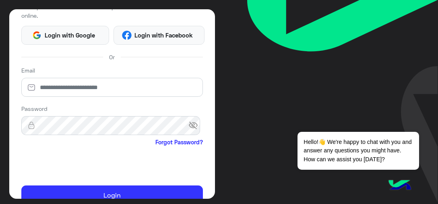
scroll to position [121, 0]
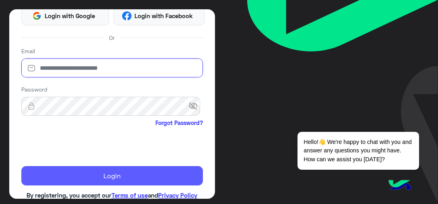
type input "**********"
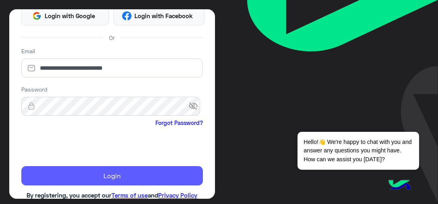
click at [149, 178] on button "Login" at bounding box center [112, 175] width 182 height 19
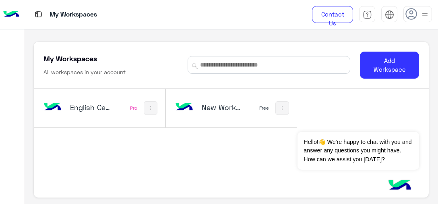
click at [423, 16] on img at bounding box center [425, 15] width 10 height 10
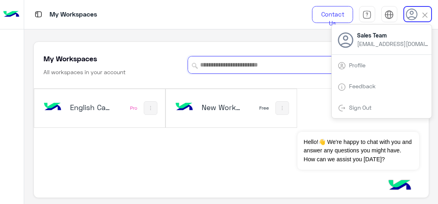
click at [285, 64] on input at bounding box center [269, 65] width 163 height 18
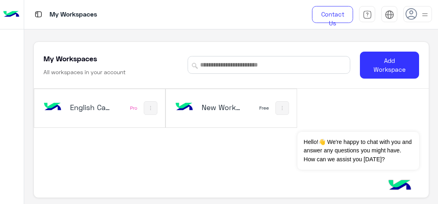
click at [106, 107] on h5 "English Capsules" at bounding box center [90, 107] width 41 height 10
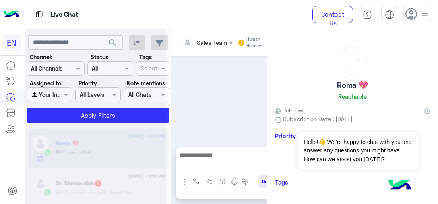
click at [65, 65] on div at bounding box center [95, 105] width 141 height 204
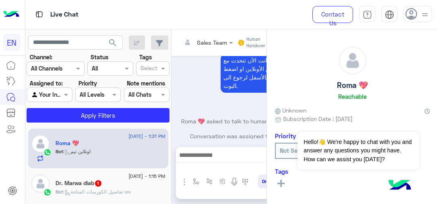
scroll to position [977, 0]
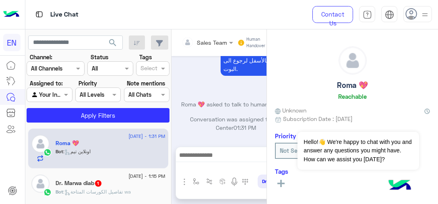
click at [61, 68] on div at bounding box center [55, 68] width 57 height 9
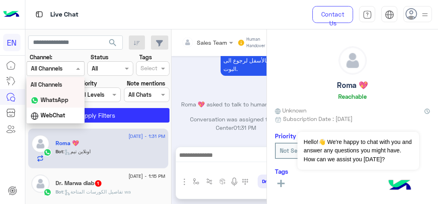
click at [59, 102] on b "WhatsApp" at bounding box center [55, 99] width 28 height 7
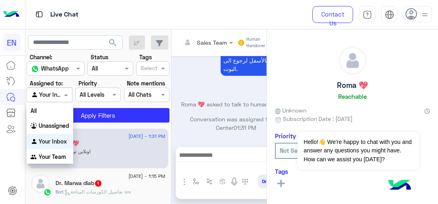
click at [66, 97] on span at bounding box center [67, 94] width 10 height 8
click at [60, 159] on b "Your Team" at bounding box center [52, 156] width 27 height 7
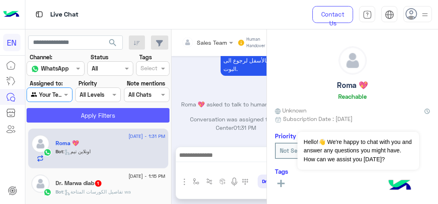
click at [103, 111] on button "Apply Filters" at bounding box center [98, 115] width 143 height 14
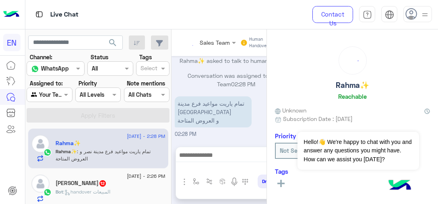
scroll to position [555, 0]
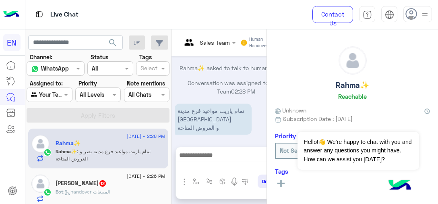
click at [116, 145] on div "Rahma✨" at bounding box center [111, 144] width 110 height 8
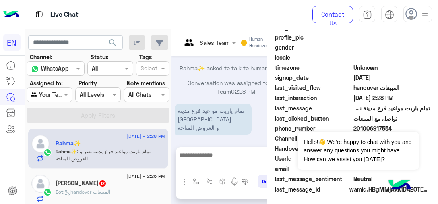
scroll to position [229, 0]
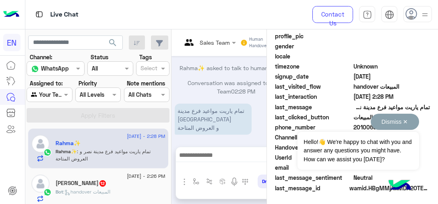
click at [408, 125] on button "Dismiss ✕" at bounding box center [395, 122] width 48 height 16
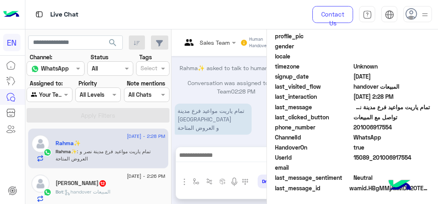
click at [382, 126] on span "201006917554" at bounding box center [391, 127] width 77 height 8
copy span "201006917554"
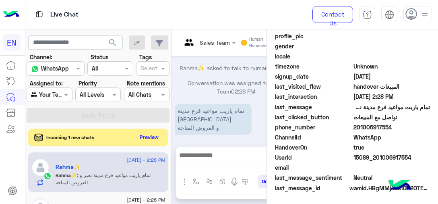
scroll to position [189, 0]
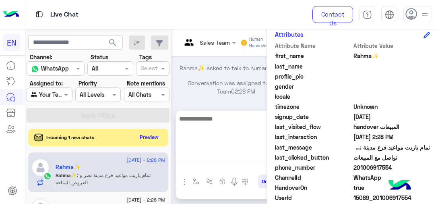
click at [216, 153] on textarea at bounding box center [236, 138] width 120 height 48
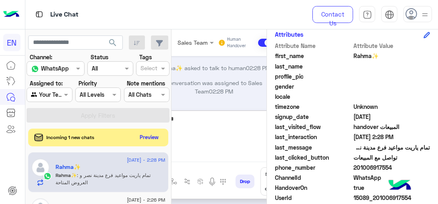
type textarea "********"
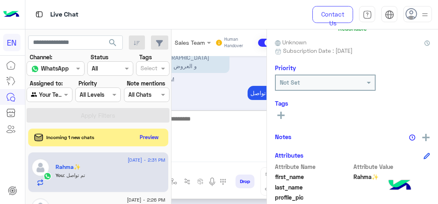
scroll to position [640, 0]
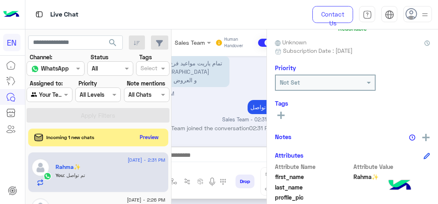
click at [285, 119] on div "See All" at bounding box center [352, 116] width 155 height 12
click at [285, 118] on button at bounding box center [281, 115] width 12 height 10
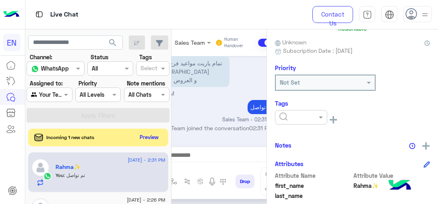
click at [293, 117] on input "text" at bounding box center [291, 117] width 25 height 8
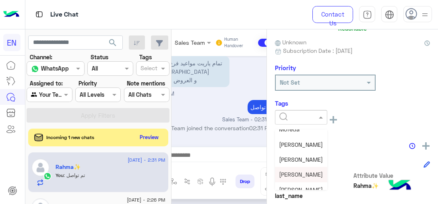
scroll to position [81, 0]
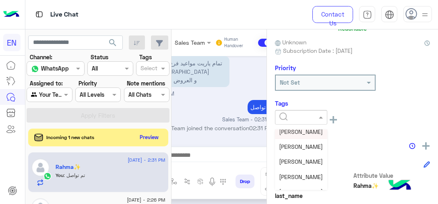
click at [313, 133] on span "[PERSON_NAME]" at bounding box center [301, 131] width 44 height 7
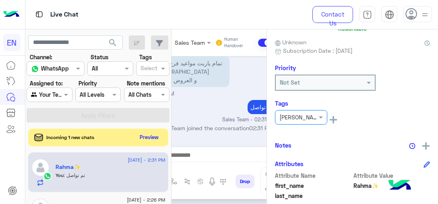
scroll to position [40, 0]
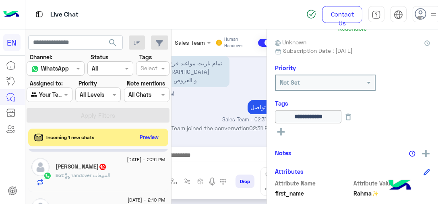
click at [123, 181] on div "Bot : handover المبيعات" at bounding box center [111, 178] width 110 height 14
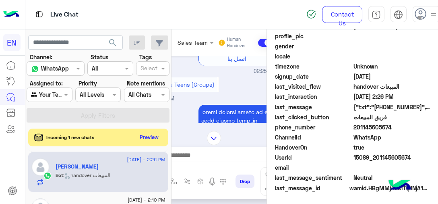
copy span "201145605674"
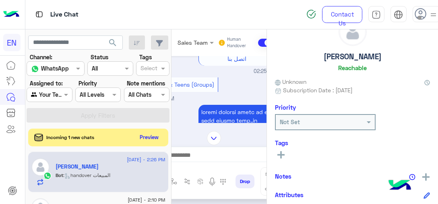
scroll to position [28, 0]
click at [280, 155] on rect at bounding box center [280, 156] width 7 height 2
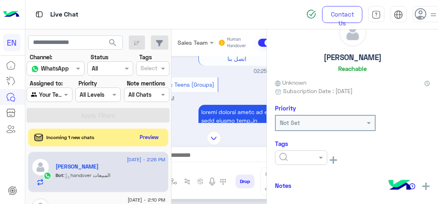
click at [288, 155] on input "text" at bounding box center [291, 157] width 25 height 8
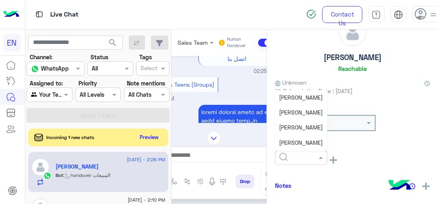
scroll to position [81, 0]
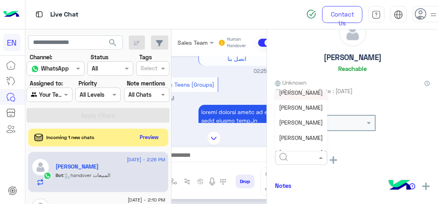
click at [306, 94] on span "[PERSON_NAME]" at bounding box center [301, 92] width 44 height 7
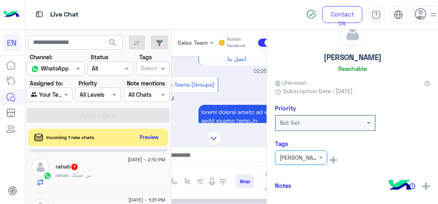
click at [124, 177] on div "rahab : من فضلك" at bounding box center [111, 178] width 110 height 14
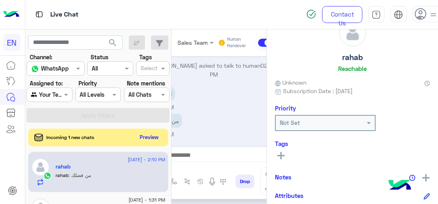
scroll to position [1013, 0]
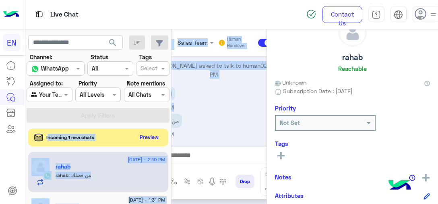
drag, startPoint x: 228, startPoint y: 114, endPoint x: 106, endPoint y: 126, distance: 122.6
click at [106, 126] on mat-drawer-container "search Channel: Channel WhatsApp Status Channel All Tags Select Assigned to: Ag…" at bounding box center [231, 118] width 413 height 178
click at [264, 128] on div "من فضلك 02:10 PM" at bounding box center [214, 124] width 123 height 27
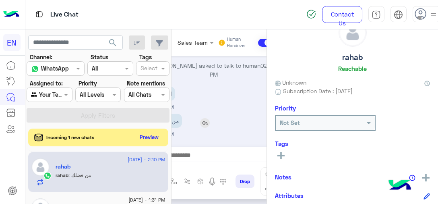
click at [222, 123] on div "من فضلك" at bounding box center [190, 121] width 75 height 14
click at [178, 124] on p "من فضلك" at bounding box center [167, 121] width 29 height 14
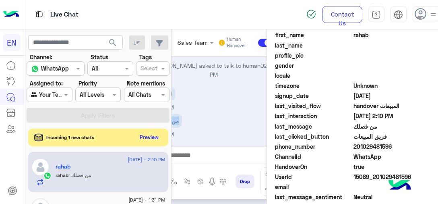
scroll to position [229, 0]
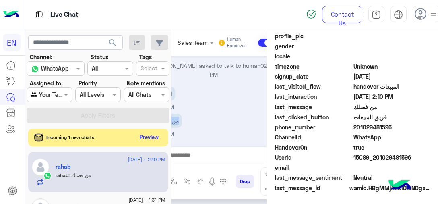
click at [370, 128] on span "201029481596" at bounding box center [391, 127] width 77 height 8
copy span "201029481596"
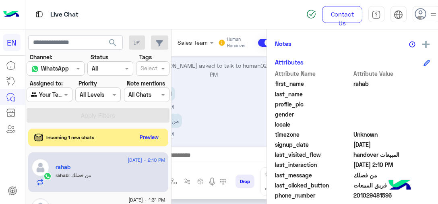
scroll to position [81, 0]
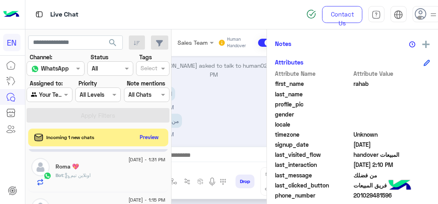
click at [129, 171] on div "Bot : اونلاين تيم" at bounding box center [111, 178] width 110 height 14
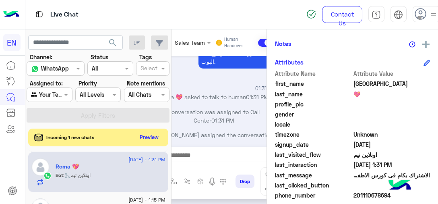
scroll to position [201, 0]
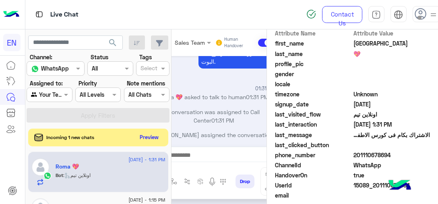
click at [375, 153] on span "201110678694" at bounding box center [391, 155] width 77 height 8
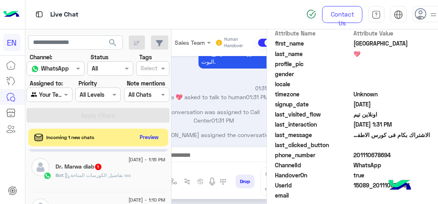
click at [150, 159] on span "[DATE] - 1:15 PM" at bounding box center [146, 159] width 37 height 7
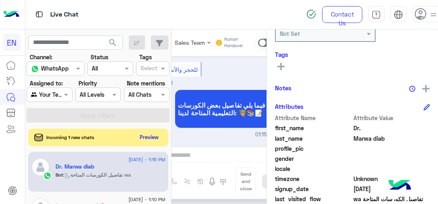
scroll to position [79, 0]
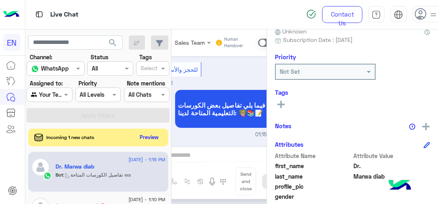
click at [281, 106] on rect at bounding box center [281, 104] width 2 height 7
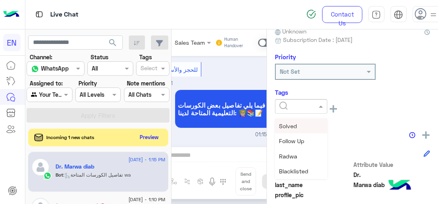
click at [297, 108] on input "text" at bounding box center [291, 106] width 25 height 8
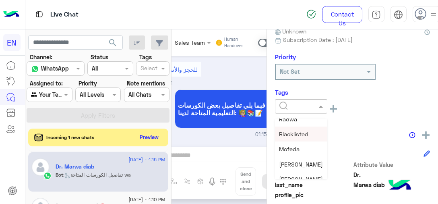
scroll to position [40, 0]
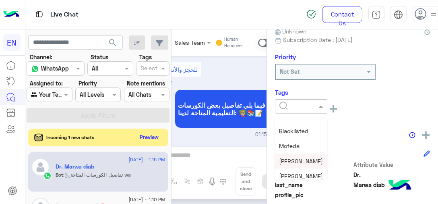
drag, startPoint x: 312, startPoint y: 155, endPoint x: 353, endPoint y: 131, distance: 48.0
click at [312, 155] on div "[PERSON_NAME]" at bounding box center [301, 160] width 52 height 15
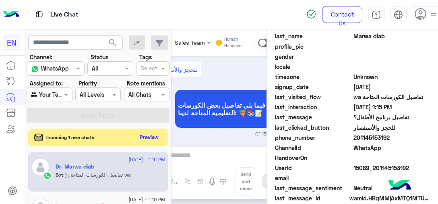
scroll to position [240, 0]
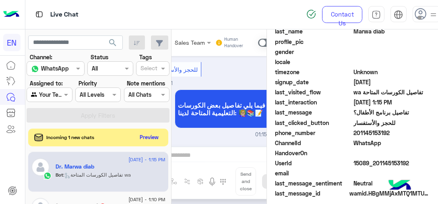
click at [367, 130] on span "201145153192" at bounding box center [391, 132] width 77 height 8
copy span "201145153192"
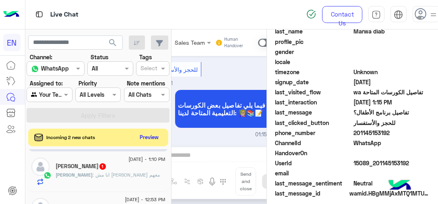
click at [107, 181] on div "[PERSON_NAME] : انا مش [PERSON_NAME] معهم" at bounding box center [111, 178] width 110 height 14
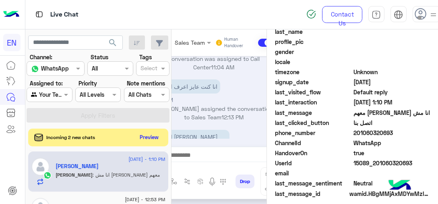
scroll to position [258, 0]
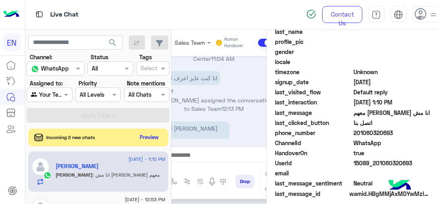
click at [374, 130] on span "201060320693" at bounding box center [391, 132] width 77 height 8
click at [184, 73] on p "انا كنت عايز اعرف الاسعار" at bounding box center [187, 78] width 68 height 14
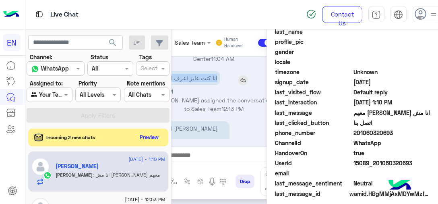
copy p "انا كنت عايز اعرف الاسعار"
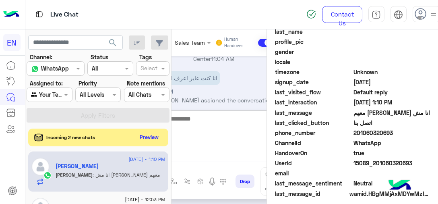
paste textarea "**********"
type textarea "**********"
click at [228, 120] on textarea "**********" at bounding box center [214, 138] width 120 height 48
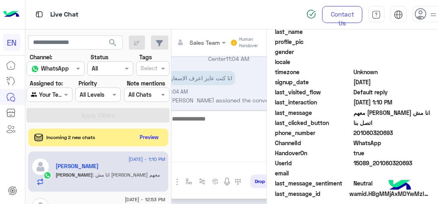
scroll to position [0, 0]
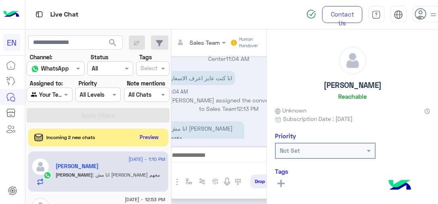
click at [286, 177] on div "Tags See All" at bounding box center [352, 178] width 155 height 23
click at [282, 179] on button at bounding box center [281, 183] width 12 height 10
click at [285, 178] on ng-select at bounding box center [301, 187] width 52 height 18
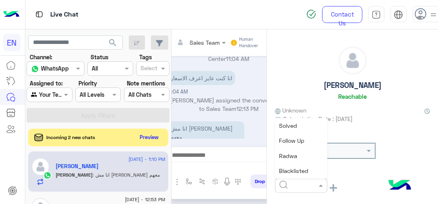
scroll to position [40, 0]
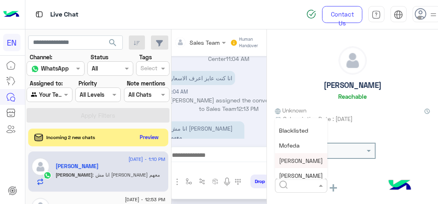
click at [299, 161] on span "[PERSON_NAME]" at bounding box center [301, 160] width 44 height 7
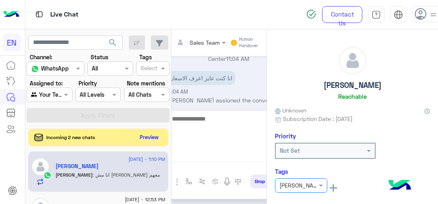
click at [240, 157] on textarea at bounding box center [229, 138] width 120 height 48
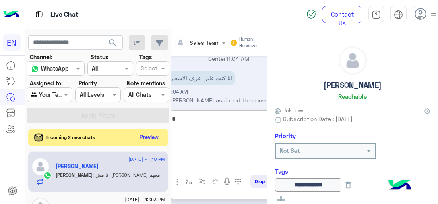
scroll to position [0, 23]
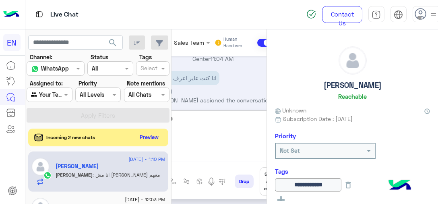
type textarea "********"
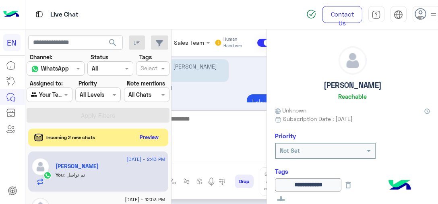
scroll to position [343, 0]
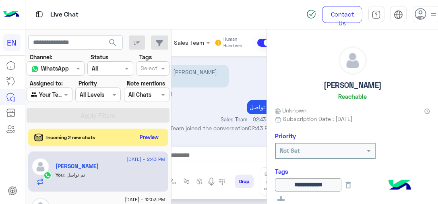
click at [239, 107] on div "Sales Team Human Handover [DATE] لتصفح الخدمات التى يقدمها English Capsules 🎓📅 …" at bounding box center [213, 118] width 129 height 178
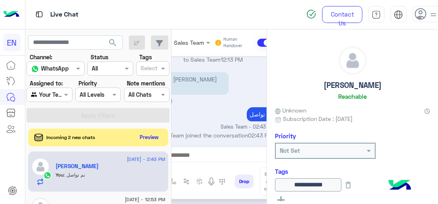
scroll to position [201, 0]
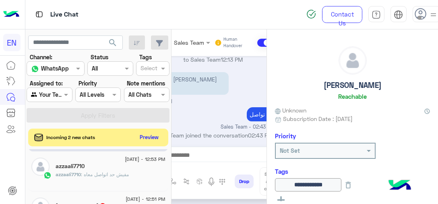
click at [137, 171] on div "azzaali7710 : مفيش حد اتواصل معاه" at bounding box center [111, 178] width 110 height 14
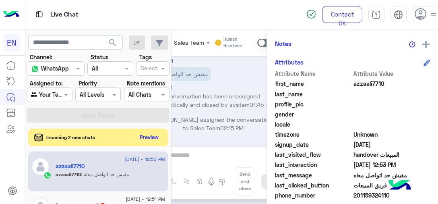
scroll to position [201, 0]
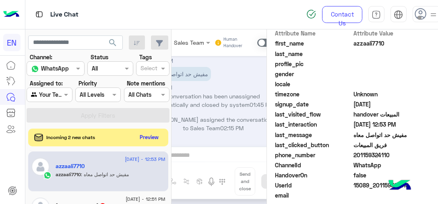
click at [374, 155] on span "201159324110" at bounding box center [391, 155] width 77 height 8
copy span "201159324110"
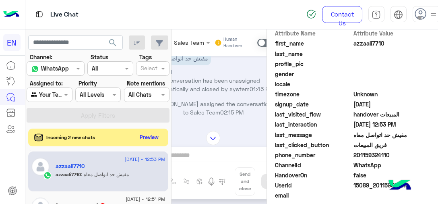
scroll to position [111, 0]
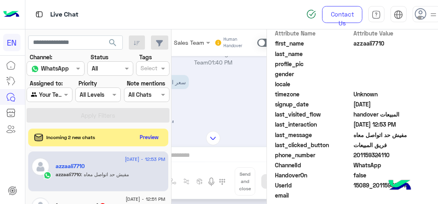
click at [218, 153] on div "Sales Team Human Handover [DATE] فريق المبيعات 01:40 PM انت الأن تتحدث مع [DATE…" at bounding box center [213, 118] width 129 height 178
click at [217, 155] on div "Sales Team Human Handover [DATE] فريق المبيعات 01:40 PM انت الأن تتحدث مع [DATE…" at bounding box center [213, 118] width 129 height 178
click at [204, 159] on div "Sales Team Human Handover [DATE] فريق المبيعات 01:40 PM انت الأن تتحدث مع [DATE…" at bounding box center [213, 118] width 129 height 178
click at [189, 157] on div "Sales Team Human Handover [DATE] فريق المبيعات 01:40 PM انت الأن تتحدث مع [DATE…" at bounding box center [213, 118] width 129 height 178
click at [216, 153] on div "Sales Team Human Handover [DATE] فريق المبيعات 01:40 PM انت الأن تتحدث مع [DATE…" at bounding box center [213, 118] width 129 height 178
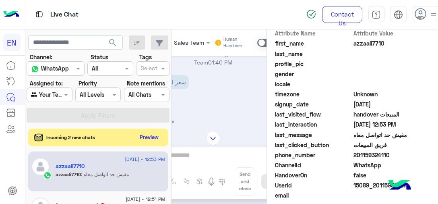
click at [354, 97] on span "Unknown" at bounding box center [391, 94] width 77 height 8
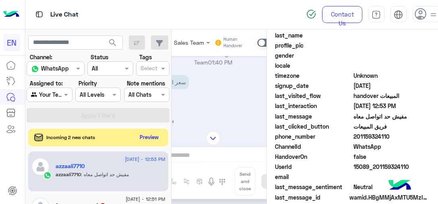
scroll to position [229, 0]
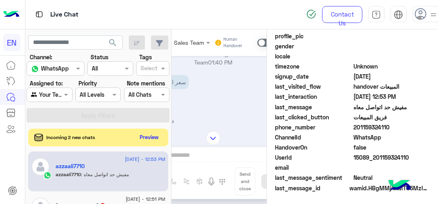
click at [216, 152] on div "Sales Team Human Handover [DATE] فريق المبيعات 01:40 PM انت الأن تتحدث مع [DATE…" at bounding box center [213, 118] width 129 height 178
click at [237, 157] on div "Sales Team Human Handover [DATE] فريق المبيعات 01:40 PM انت الأن تتحدث مع [DATE…" at bounding box center [213, 118] width 129 height 178
click at [213, 142] on img at bounding box center [213, 138] width 14 height 14
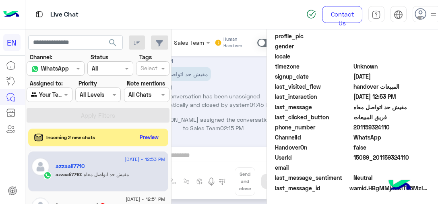
click at [202, 160] on div "Sales Team Human Handover [DATE] فريق المبيعات 01:40 PM انت الأن تتحدث مع [DATE…" at bounding box center [213, 118] width 129 height 178
click at [197, 151] on div "Sales Team Human Handover [DATE] فريق المبيعات 01:40 PM انت الأن تتحدث مع [DATE…" at bounding box center [213, 118] width 129 height 178
click at [198, 156] on div "Sales Team Human Handover [DATE] فريق المبيعات 01:40 PM انت الأن تتحدث مع [DATE…" at bounding box center [213, 118] width 129 height 178
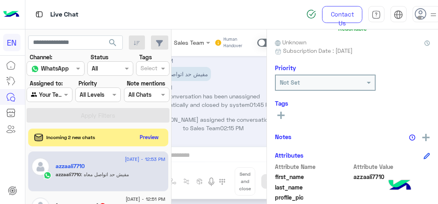
click at [285, 116] on button at bounding box center [281, 115] width 12 height 10
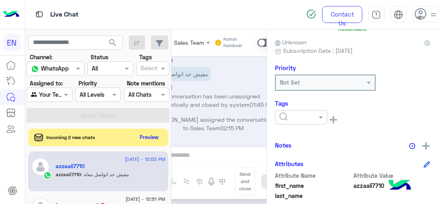
scroll to position [108, 0]
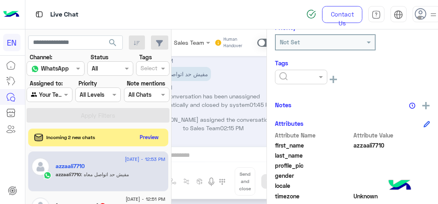
click at [304, 80] on input "text" at bounding box center [291, 77] width 25 height 8
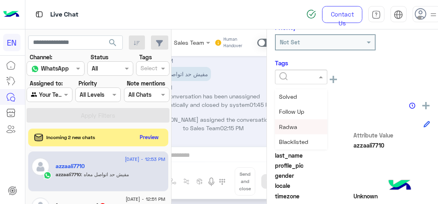
scroll to position [40, 0]
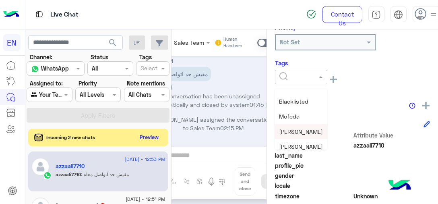
click at [304, 128] on span "[PERSON_NAME]" at bounding box center [301, 131] width 44 height 7
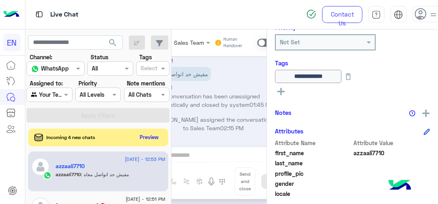
scroll to position [242, 0]
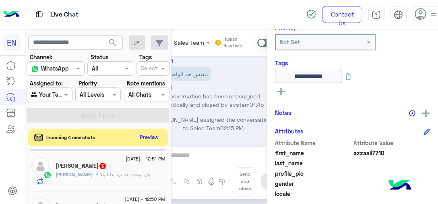
click at [121, 171] on span ": هل موجود حد يرد عليا ولا لا" at bounding box center [122, 174] width 58 height 6
click at [74, 167] on h5 "[PERSON_NAME] 3" at bounding box center [81, 165] width 51 height 7
click at [78, 165] on h5 "[PERSON_NAME] 3" at bounding box center [81, 165] width 51 height 7
click at [217, 153] on div "Sales Team Human Handover [DATE] فريق المبيعات 01:40 PM انت الأن تتحدث مع [DATE…" at bounding box center [213, 118] width 129 height 178
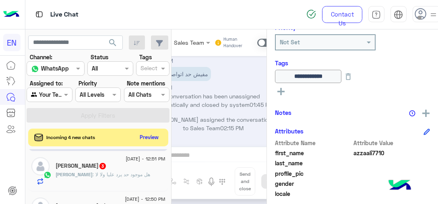
click at [93, 171] on span ": هل موجود حد يرد عليا ولا لا" at bounding box center [122, 174] width 58 height 6
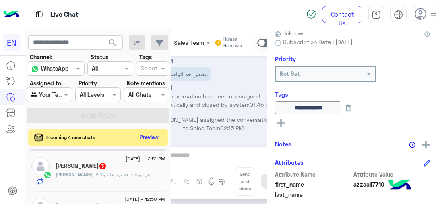
scroll to position [68, 0]
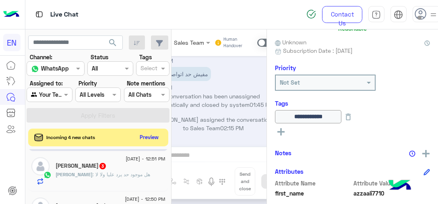
click at [104, 174] on span ": هل موجود حد يرد عليا ولا لا" at bounding box center [122, 174] width 58 height 6
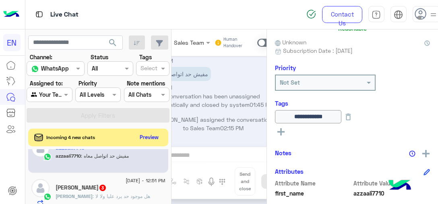
scroll to position [161, 0]
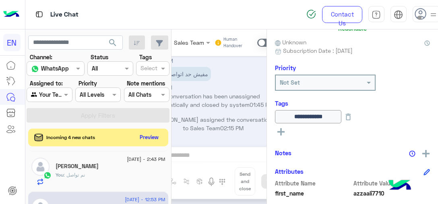
click at [107, 163] on div "[PERSON_NAME]" at bounding box center [111, 167] width 110 height 8
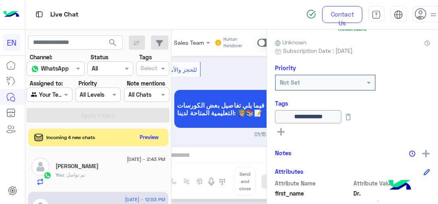
scroll to position [242, 0]
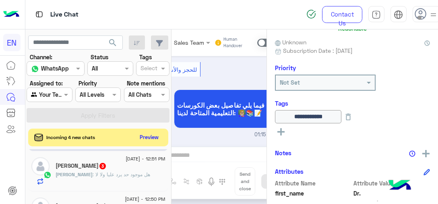
click at [107, 161] on div "[DATE] - 12:51 PM" at bounding box center [111, 159] width 110 height 5
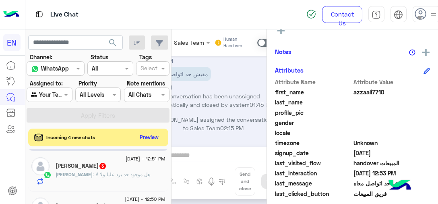
scroll to position [189, 0]
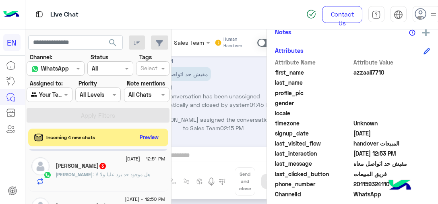
click at [372, 183] on span "201159324110" at bounding box center [391, 184] width 77 height 8
copy span "201159324110"
click at [226, 155] on div "Sales Team Human Handover [DATE] فريق المبيعات 01:40 PM انت الأن تتحدث مع [DATE…" at bounding box center [213, 118] width 129 height 178
click at [213, 164] on div "Sales Team Human Handover [DATE] فريق المبيعات 01:40 PM انت الأن تتحدث مع [DATE…" at bounding box center [213, 118] width 129 height 178
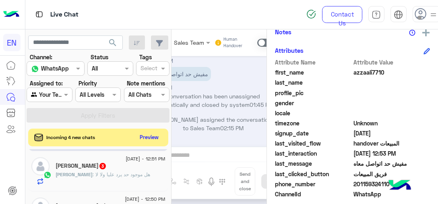
click at [213, 164] on div "Sales Team Human Handover [DATE] فريق المبيعات 01:40 PM انت الأن تتحدث مع [DATE…" at bounding box center [213, 118] width 129 height 178
click at [212, 164] on div "Sales Team Human Handover [DATE] فريق المبيعات 01:40 PM انت الأن تتحدث مع [DATE…" at bounding box center [213, 118] width 129 height 178
click at [212, 163] on div "Sales Team Human Handover [DATE] فريق المبيعات 01:40 PM انت الأن تتحدث مع [DATE…" at bounding box center [213, 118] width 129 height 178
click at [188, 155] on div "Sales Team Human Handover [DATE] فريق المبيعات 01:40 PM انت الأن تتحدث مع [DATE…" at bounding box center [213, 118] width 129 height 178
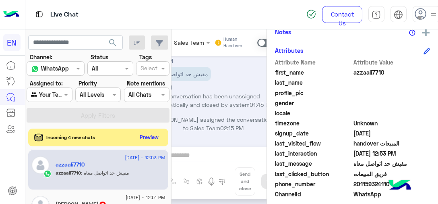
scroll to position [201, 0]
drag, startPoint x: 124, startPoint y: 170, endPoint x: 212, endPoint y: 158, distance: 88.9
click at [125, 171] on p "azzaali7710 : مفيش حد اتواصل معاه" at bounding box center [92, 174] width 73 height 7
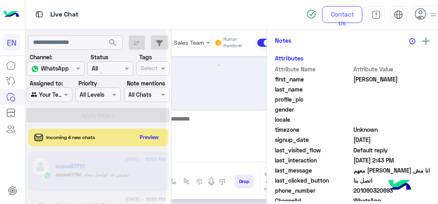
click at [213, 158] on textarea at bounding box center [213, 138] width 120 height 48
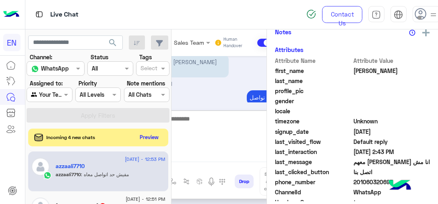
scroll to position [251, 0]
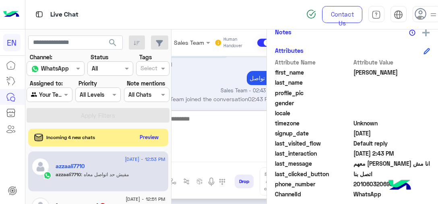
click at [233, 138] on textarea at bounding box center [213, 138] width 120 height 48
type textarea "**********"
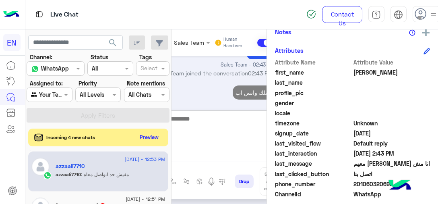
scroll to position [242, 0]
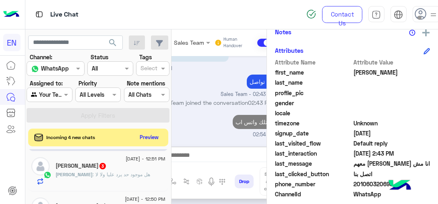
click at [126, 173] on span ": هل موجود حد يرد عليا ولا لا" at bounding box center [122, 174] width 58 height 6
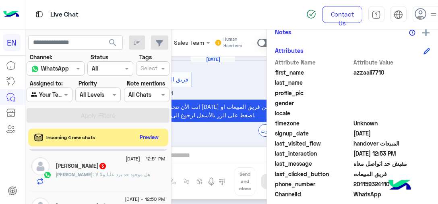
scroll to position [232, 0]
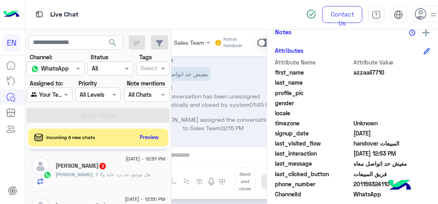
click at [126, 173] on span ": هل موجود حد يرد عليا ولا لا" at bounding box center [122, 174] width 58 height 6
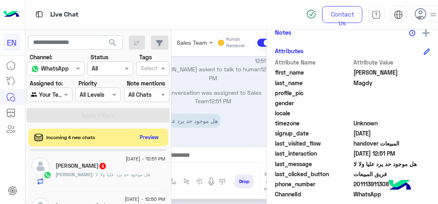
scroll to position [172, 0]
click at [371, 186] on span "201113911308" at bounding box center [391, 184] width 77 height 8
copy span "201113911308"
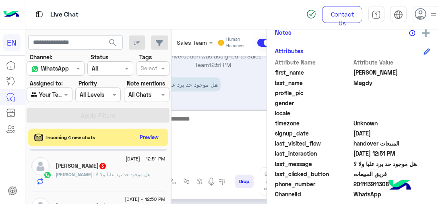
click at [241, 155] on textarea at bounding box center [213, 138] width 120 height 48
click at [217, 119] on textarea "**********" at bounding box center [213, 138] width 120 height 48
click at [217, 120] on textarea "**********" at bounding box center [213, 138] width 120 height 48
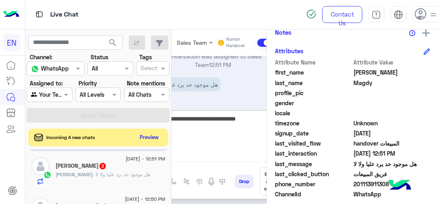
click at [217, 120] on textarea "**********" at bounding box center [213, 138] width 120 height 48
click at [217, 119] on textarea "**********" at bounding box center [213, 138] width 120 height 48
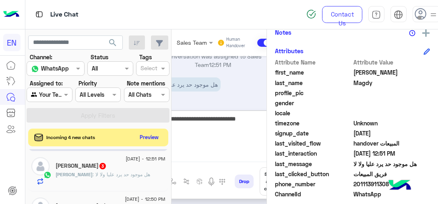
click at [217, 119] on textarea "**********" at bounding box center [213, 138] width 120 height 48
click at [216, 118] on textarea "**********" at bounding box center [213, 138] width 120 height 48
type textarea "**********"
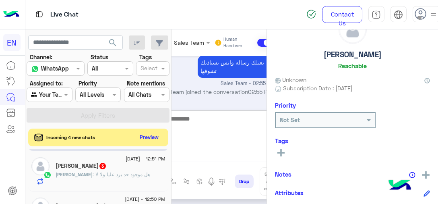
scroll to position [11, 0]
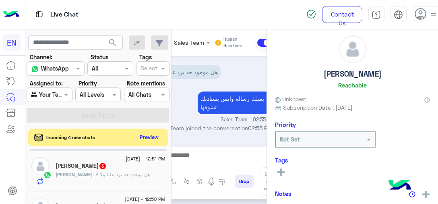
click at [283, 171] on rect at bounding box center [280, 172] width 7 height 2
click at [301, 173] on input "text" at bounding box center [291, 174] width 25 height 8
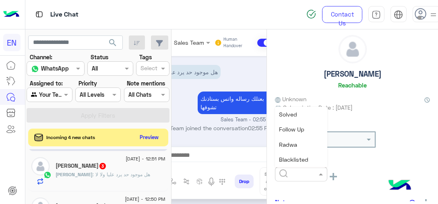
scroll to position [40, 0]
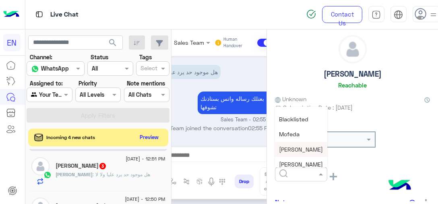
click at [301, 146] on span "[PERSON_NAME]" at bounding box center [301, 149] width 44 height 7
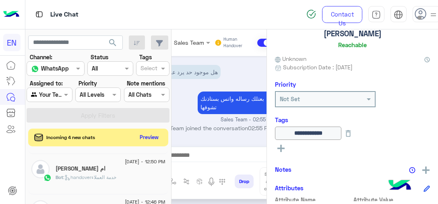
scroll to position [282, 0]
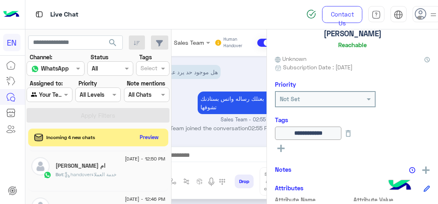
click at [116, 174] on span ": handoverخدمة العملاء" at bounding box center [89, 174] width 53 height 6
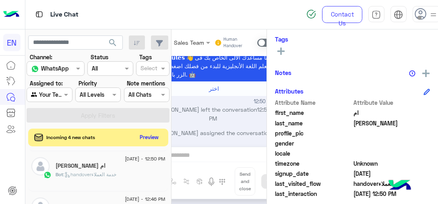
scroll to position [172, 0]
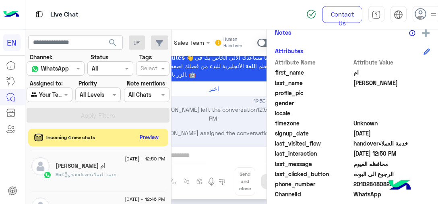
click at [371, 186] on span "201028480822" at bounding box center [391, 184] width 77 height 8
click at [371, 185] on span "201028480822" at bounding box center [391, 184] width 77 height 8
copy span "201028480822"
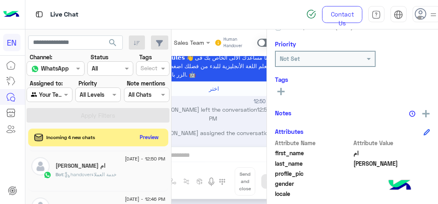
click at [285, 90] on button at bounding box center [281, 91] width 12 height 10
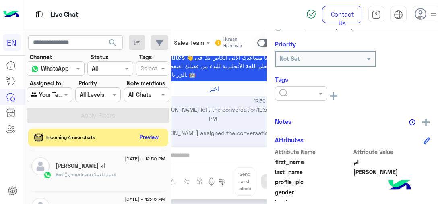
click at [287, 91] on input "text" at bounding box center [291, 93] width 25 height 8
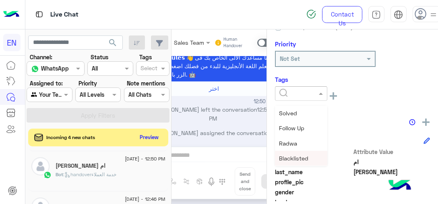
scroll to position [40, 0]
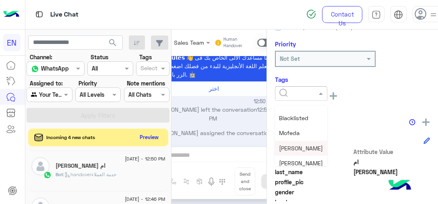
click at [309, 145] on span "[PERSON_NAME]" at bounding box center [301, 148] width 44 height 7
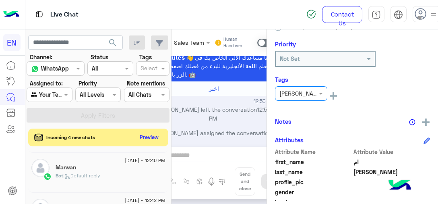
scroll to position [322, 0]
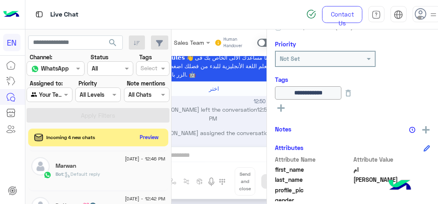
click at [98, 173] on span ": Default reply" at bounding box center [81, 174] width 37 height 6
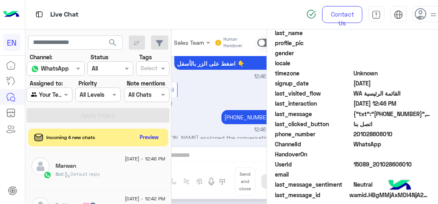
scroll to position [229, 0]
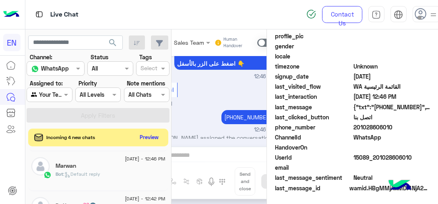
click at [374, 125] on span "201028606010" at bounding box center [391, 127] width 77 height 8
copy span "201028606010"
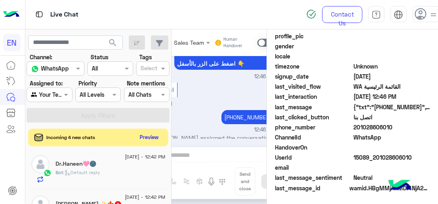
scroll to position [362, 0]
click at [122, 183] on div "Bot : Default reply" at bounding box center [111, 177] width 110 height 14
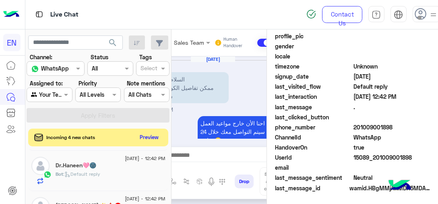
scroll to position [305, 0]
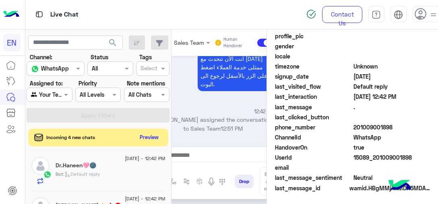
click at [370, 127] on span "201009001898" at bounding box center [391, 127] width 77 height 8
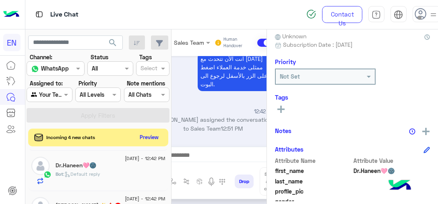
scroll to position [68, 0]
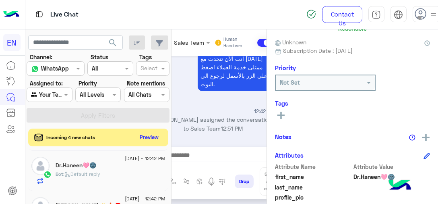
click at [280, 116] on icon at bounding box center [280, 114] width 7 height 7
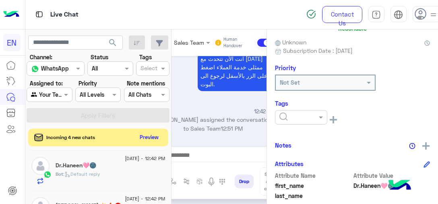
click at [281, 116] on input "text" at bounding box center [291, 117] width 25 height 8
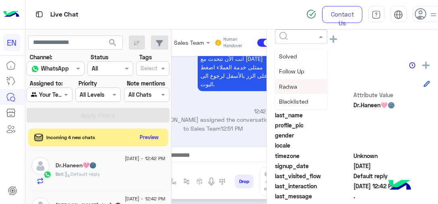
scroll to position [40, 0]
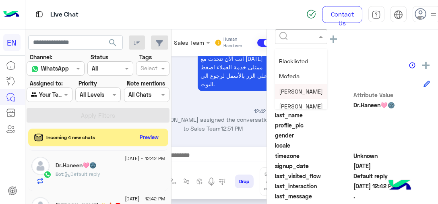
click at [292, 89] on span "[PERSON_NAME]" at bounding box center [301, 91] width 44 height 7
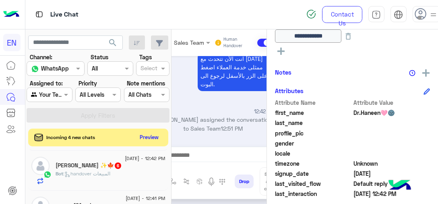
scroll to position [161, 0]
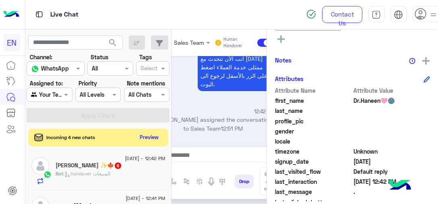
click at [105, 167] on h5 "[PERSON_NAME] ✨️🍁 6" at bounding box center [89, 165] width 66 height 7
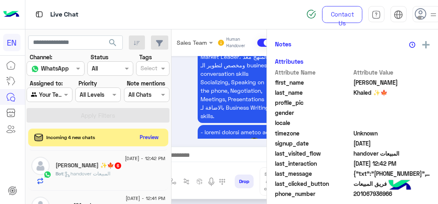
scroll to position [1280, 0]
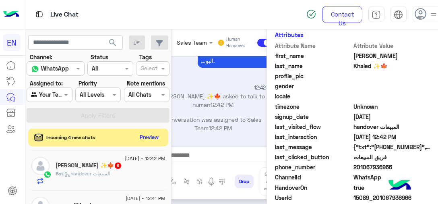
click at [378, 166] on span "201067936966" at bounding box center [391, 167] width 77 height 8
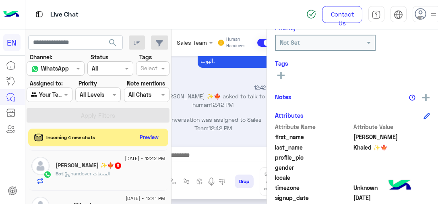
scroll to position [66, 0]
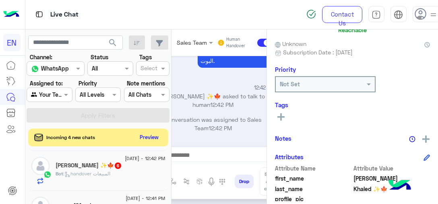
click at [283, 118] on icon at bounding box center [280, 116] width 7 height 7
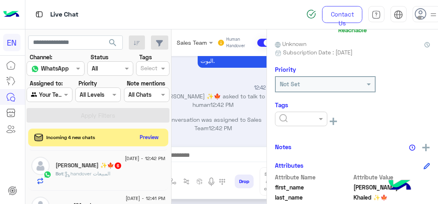
click at [283, 119] on input "text" at bounding box center [291, 119] width 25 height 8
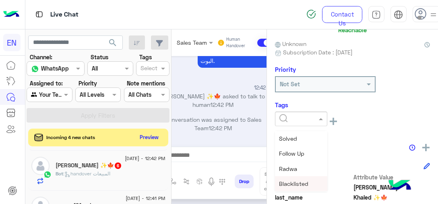
scroll to position [40, 0]
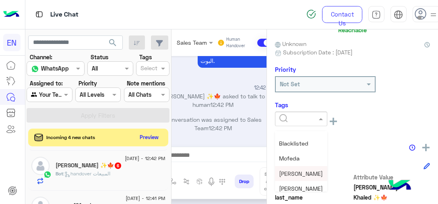
click at [306, 173] on span "[PERSON_NAME]" at bounding box center [301, 173] width 44 height 7
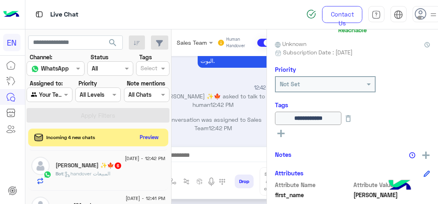
scroll to position [443, 0]
click at [100, 178] on div "Bot : Default reply" at bounding box center [111, 177] width 110 height 14
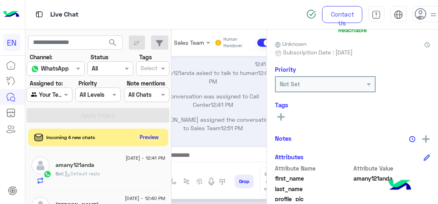
scroll to position [187, 0]
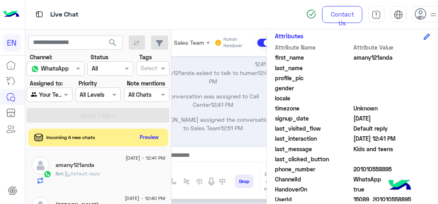
click at [378, 168] on span "201010558895" at bounding box center [391, 169] width 77 height 8
click at [101, 19] on div "Live Chat" at bounding box center [162, 14] width 275 height 29
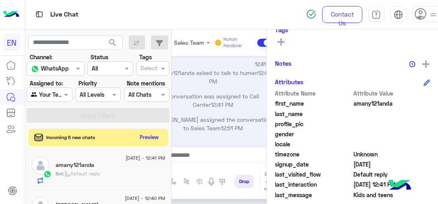
scroll to position [66, 0]
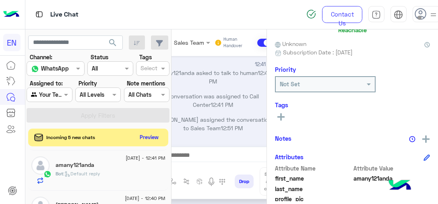
click at [279, 117] on icon at bounding box center [280, 116] width 7 height 7
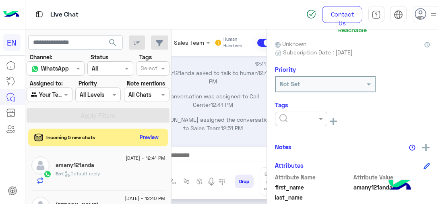
click at [301, 117] on input "text" at bounding box center [291, 119] width 25 height 8
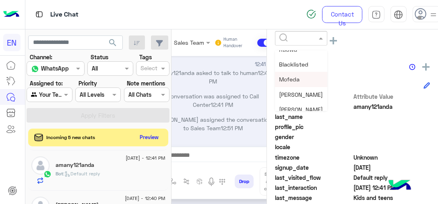
scroll to position [40, 0]
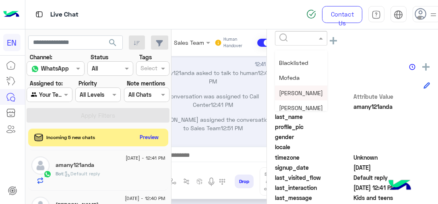
click at [307, 92] on span "[PERSON_NAME]" at bounding box center [301, 92] width 44 height 7
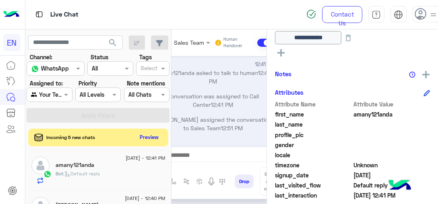
scroll to position [483, 0]
click at [142, 180] on div "Bot : البرامج المتاحة" at bounding box center [111, 176] width 110 height 14
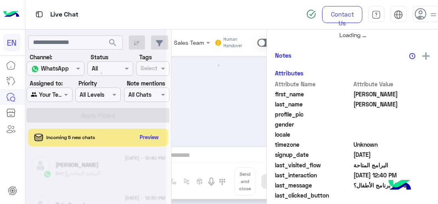
scroll to position [182, 0]
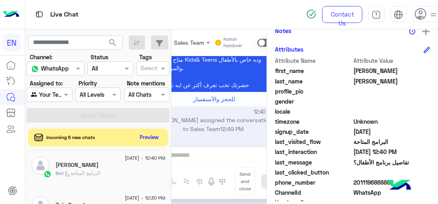
click at [378, 182] on span "201119686888" at bounding box center [391, 182] width 77 height 8
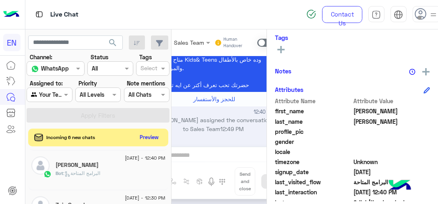
scroll to position [93, 0]
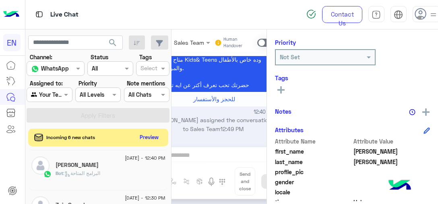
click at [277, 88] on button at bounding box center [281, 90] width 12 height 10
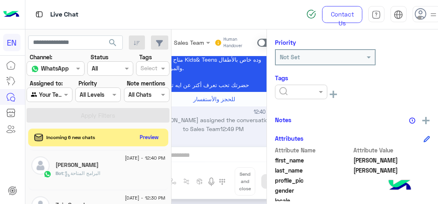
click at [307, 96] on div at bounding box center [301, 92] width 52 height 14
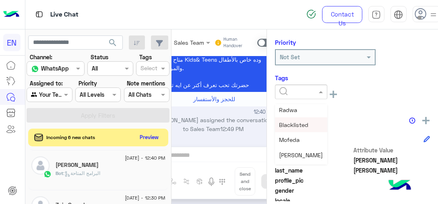
scroll to position [40, 0]
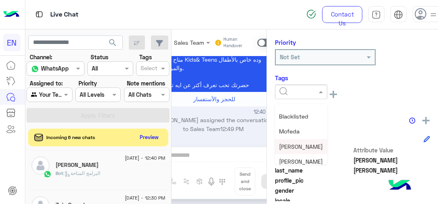
click at [303, 143] on span "[PERSON_NAME]" at bounding box center [301, 146] width 44 height 7
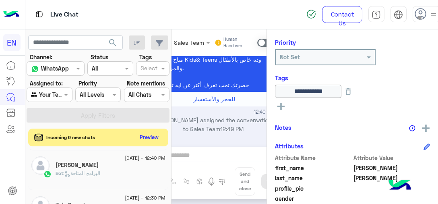
scroll to position [523, 0]
click at [133, 169] on p "Zain : ممكن اعرف الافر لحجز ٢ ليفل او ٣" at bounding box center [98, 172] width 85 height 7
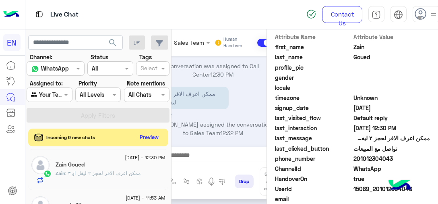
scroll to position [245, 0]
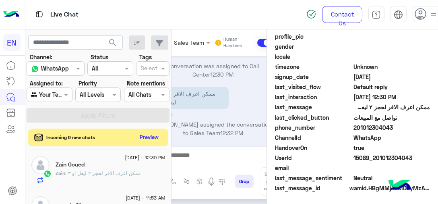
click at [380, 127] on span "201012304043" at bounding box center [391, 127] width 77 height 8
drag, startPoint x: 136, startPoint y: 175, endPoint x: 387, endPoint y: 88, distance: 265.8
click at [136, 175] on span ": ممكن اعرف الافر لحجز ٢ ليفل او ٣" at bounding box center [102, 173] width 75 height 6
click at [395, 135] on div "Attribute Name Attribute Value first_name [PERSON_NAME] last_name Goued profile…" at bounding box center [352, 98] width 155 height 192
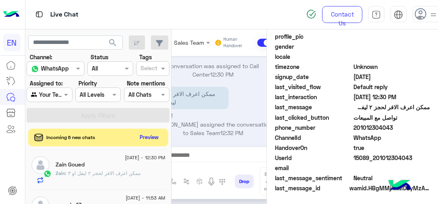
click at [377, 127] on span "201012304043" at bounding box center [391, 127] width 77 height 8
click at [134, 173] on div "Bot : Default reply" at bounding box center [111, 176] width 110 height 14
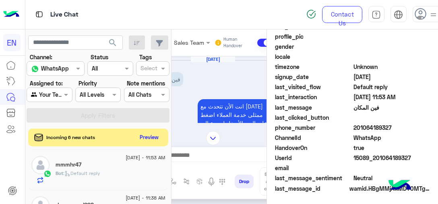
scroll to position [229, 0]
click at [387, 125] on span "201064189327" at bounding box center [391, 127] width 77 height 8
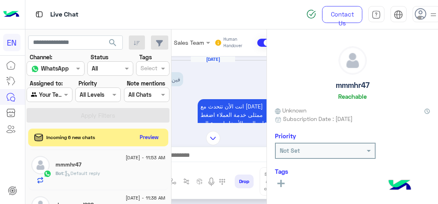
scroll to position [604, 0]
click at [89, 161] on h5 "doaasayed098" at bounding box center [75, 164] width 38 height 7
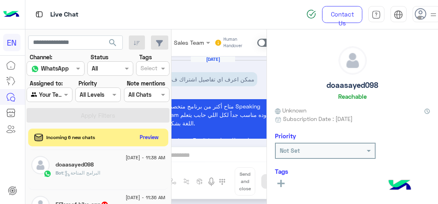
scroll to position [692, 0]
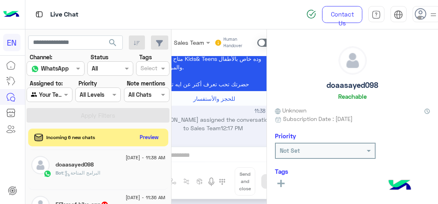
click at [87, 177] on div "Bot : البرامج المتاحة" at bounding box center [111, 176] width 110 height 14
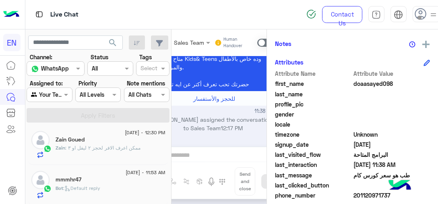
scroll to position [201, 0]
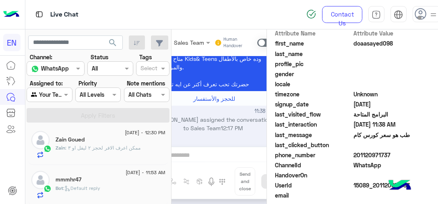
click at [377, 153] on span "201120971737" at bounding box center [391, 155] width 77 height 8
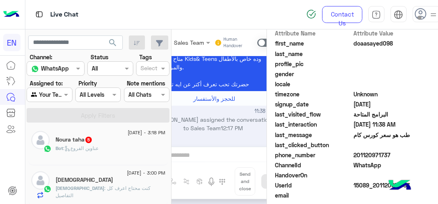
scroll to position [0, 0]
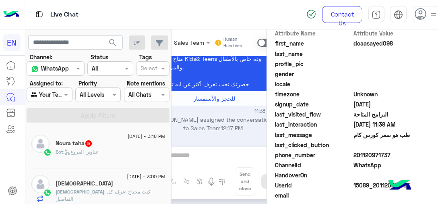
click at [114, 157] on div "Bot : عناوين الفروع" at bounding box center [111, 155] width 110 height 14
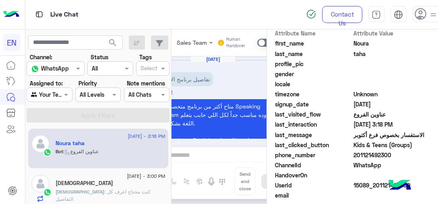
scroll to position [1078, 0]
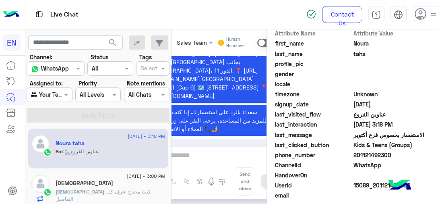
click at [91, 157] on div "Bot : عناوين الفروع" at bounding box center [111, 155] width 110 height 14
click at [126, 194] on p "[PERSON_NAME] : كنت محتاج اعرف كل التفاصيل" at bounding box center [111, 195] width 110 height 14
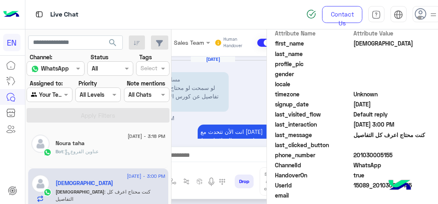
scroll to position [156, 0]
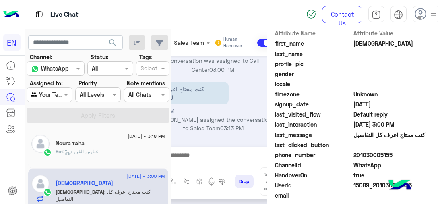
click at [374, 157] on span "201030005155" at bounding box center [391, 155] width 77 height 8
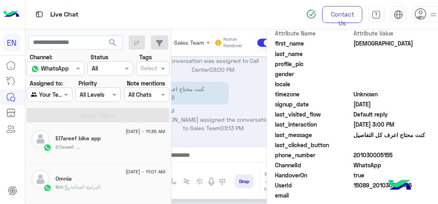
scroll to position [285, 0]
click at [122, 141] on div "Omnia" at bounding box center [111, 139] width 110 height 8
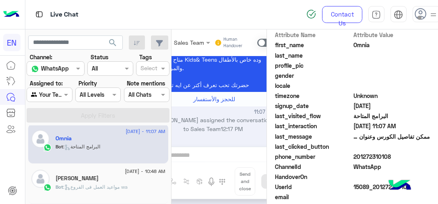
scroll to position [201, 0]
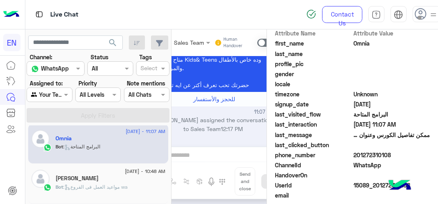
click at [380, 151] on span "201272310108" at bounding box center [391, 155] width 77 height 8
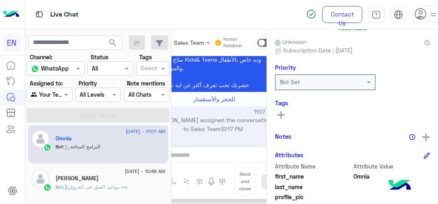
scroll to position [40, 0]
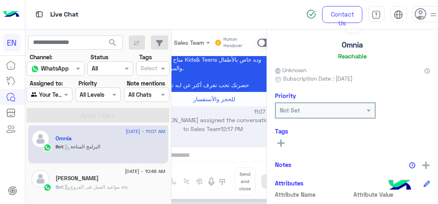
click at [286, 144] on button at bounding box center [281, 143] width 12 height 10
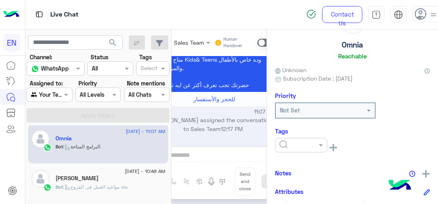
click at [286, 144] on input "text" at bounding box center [291, 145] width 25 height 8
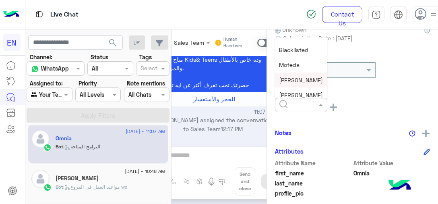
click at [301, 78] on span "[PERSON_NAME]" at bounding box center [301, 79] width 44 height 7
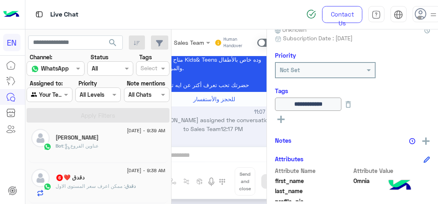
scroll to position [487, 0]
click at [107, 183] on span ": عاوزه اعرف اسعار المستويات بكام" at bounding box center [111, 186] width 74 height 6
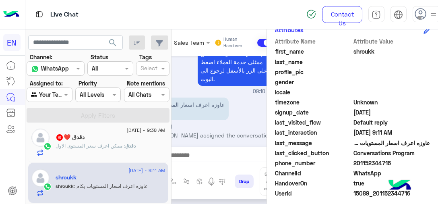
scroll to position [201, 0]
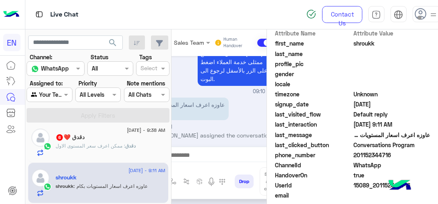
click at [369, 156] on span "201152344716" at bounding box center [391, 155] width 77 height 8
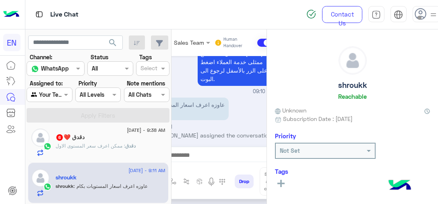
click at [278, 181] on icon at bounding box center [280, 183] width 7 height 7
click at [294, 186] on input "text" at bounding box center [291, 185] width 25 height 8
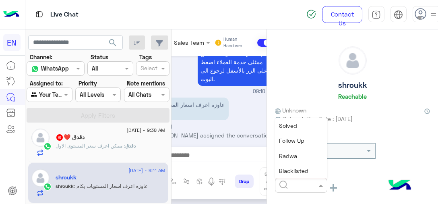
scroll to position [81, 0]
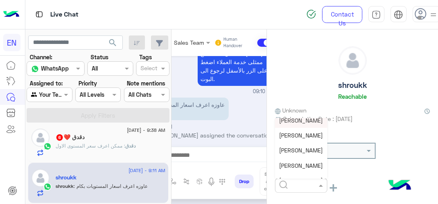
click at [302, 121] on span "[PERSON_NAME]" at bounding box center [301, 120] width 44 height 7
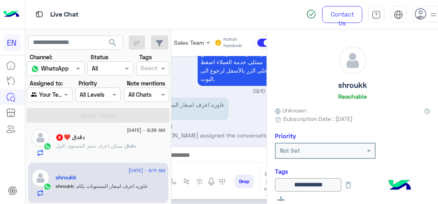
click at [128, 147] on div "دقدق : ممكن اعرف سعر المستوى الاول" at bounding box center [111, 149] width 110 height 14
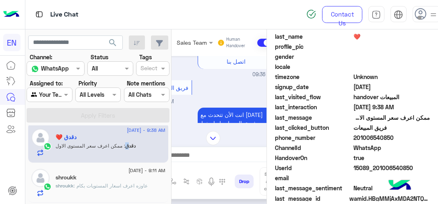
scroll to position [229, 0]
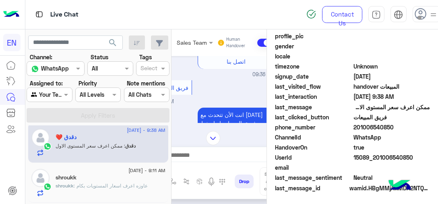
click at [372, 125] on span "201006540850" at bounding box center [391, 127] width 77 height 8
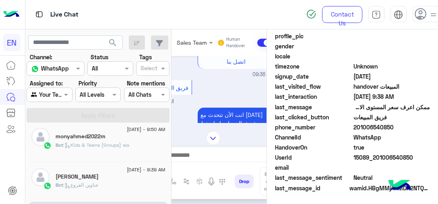
scroll to position [366, 0]
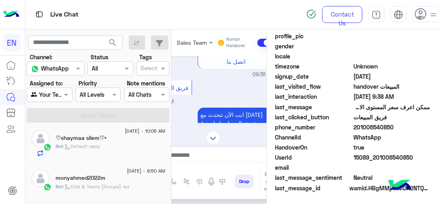
click at [106, 184] on span ": Kids & Teens (Groups) wa" at bounding box center [96, 186] width 66 height 6
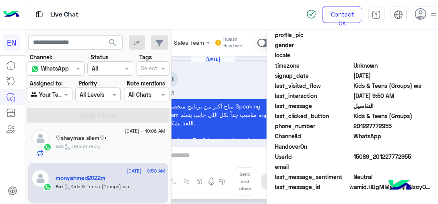
scroll to position [560, 0]
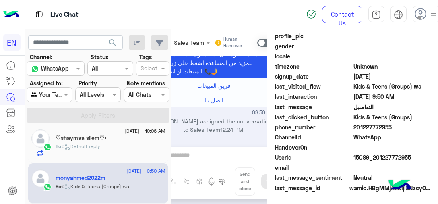
click at [103, 142] on div "Bot : Default reply" at bounding box center [111, 149] width 110 height 14
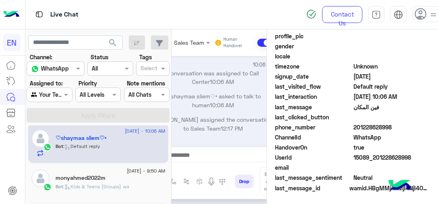
scroll to position [326, 0]
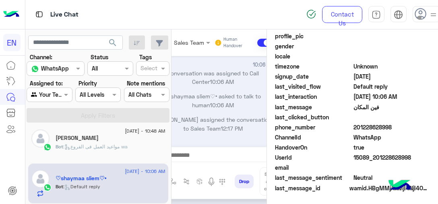
click at [115, 149] on div "Bot : مواعيد العمل فى الفروع wa" at bounding box center [111, 150] width 110 height 14
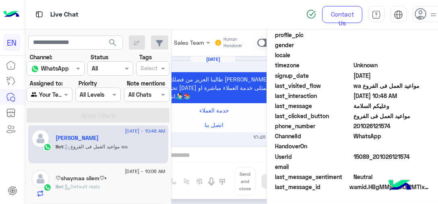
click at [372, 128] on span "201026121574" at bounding box center [391, 126] width 77 height 8
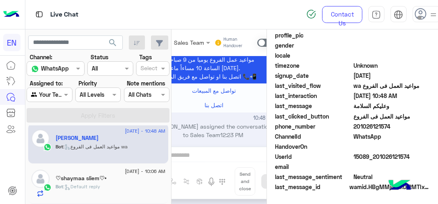
scroll to position [246, 0]
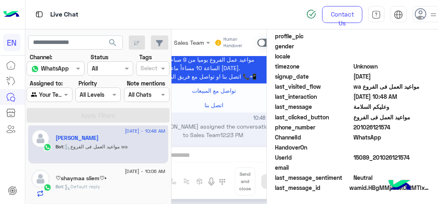
click at [372, 128] on span "201026121574" at bounding box center [391, 127] width 77 height 8
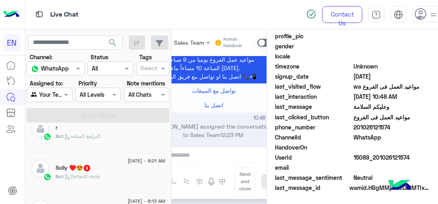
scroll to position [607, 0]
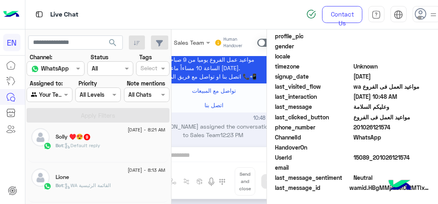
click at [115, 149] on div "Bot : Default reply" at bounding box center [111, 149] width 110 height 14
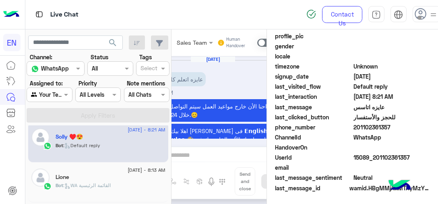
scroll to position [515, 0]
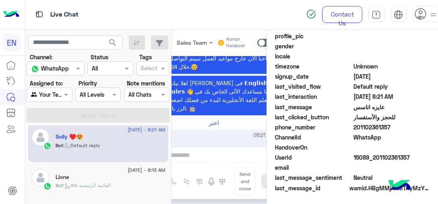
click at [362, 124] on span "201102361357" at bounding box center [391, 127] width 77 height 8
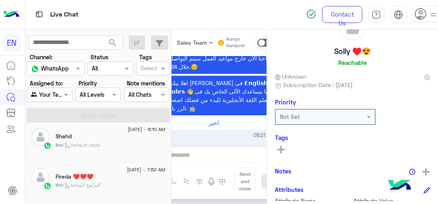
scroll to position [0, 0]
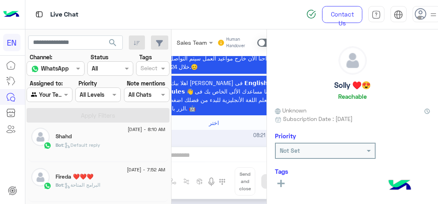
click at [89, 182] on span ": البرامج المتاحة" at bounding box center [81, 185] width 37 height 6
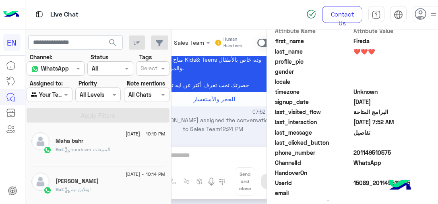
scroll to position [4, 0]
click at [123, 192] on div "Bot : البرامج المتاحة" at bounding box center [111, 191] width 110 height 14
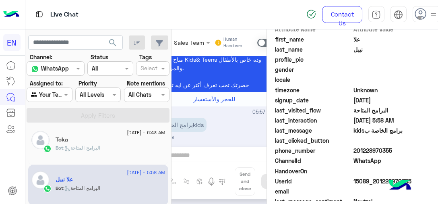
scroll to position [409, 0]
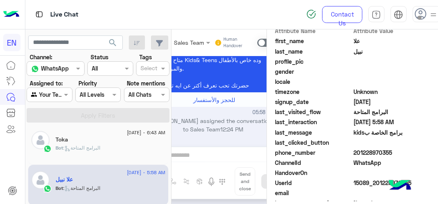
click at [140, 148] on div "Bot : البرامج المتاحة" at bounding box center [111, 151] width 110 height 14
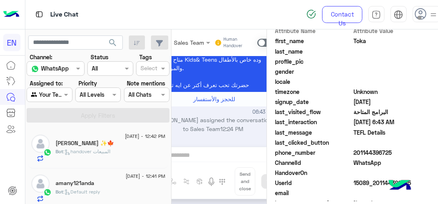
scroll to position [4, 0]
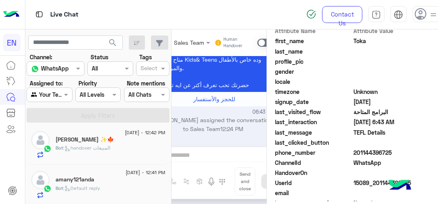
click at [363, 151] on span "201144396725" at bounding box center [391, 152] width 77 height 8
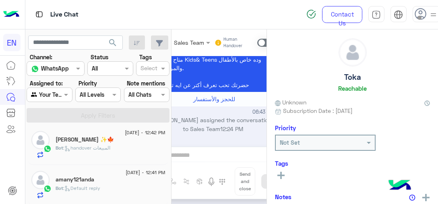
scroll to position [2, 0]
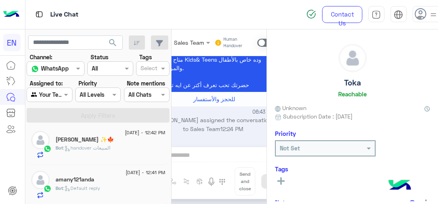
click at [282, 173] on div "Tags See All" at bounding box center [352, 176] width 155 height 23
click at [281, 178] on rect at bounding box center [281, 180] width 2 height 7
click at [280, 179] on input "text" at bounding box center [291, 183] width 25 height 8
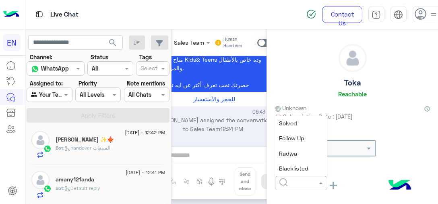
scroll to position [40, 0]
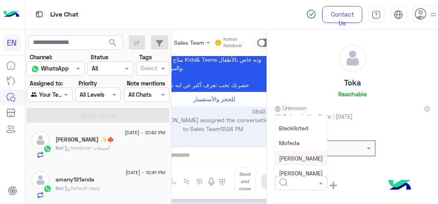
click at [290, 155] on span "[PERSON_NAME]" at bounding box center [301, 158] width 44 height 7
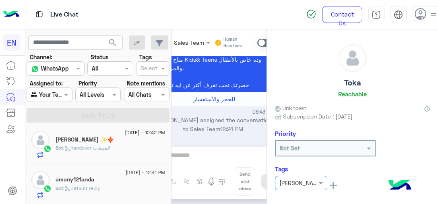
click at [81, 178] on h5 "amany121anda" at bounding box center [75, 179] width 39 height 7
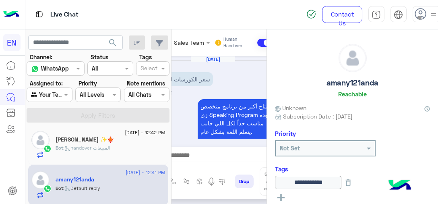
scroll to position [391, 0]
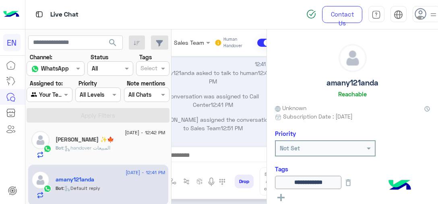
click at [111, 159] on div "[DATE] - 12:42 PM [PERSON_NAME] ✨️🍁 Bot : handover المبيعات" at bounding box center [98, 145] width 140 height 40
click at [114, 144] on div "Bot : handover المبيعات" at bounding box center [111, 151] width 110 height 14
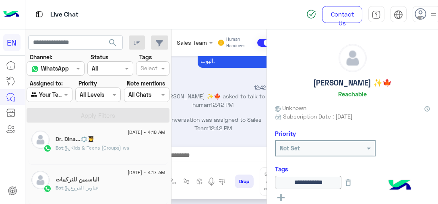
scroll to position [124, 0]
click at [82, 172] on div "[DATE] - 4:17 AM" at bounding box center [111, 172] width 110 height 5
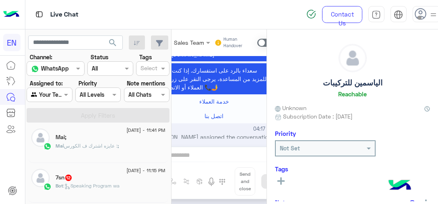
scroll to position [487, 0]
click at [89, 147] on span ": Default reply" at bounding box center [81, 145] width 37 height 6
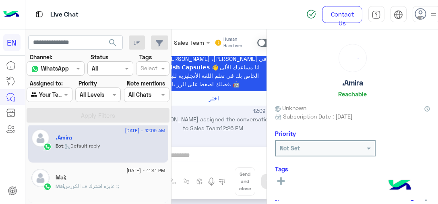
scroll to position [71, 0]
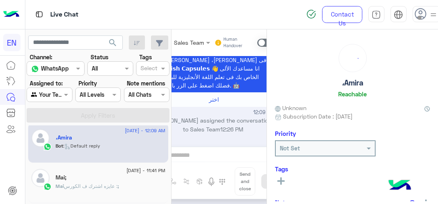
click at [77, 185] on span ": عايزه اشترك ف الكورس" at bounding box center [91, 186] width 54 height 6
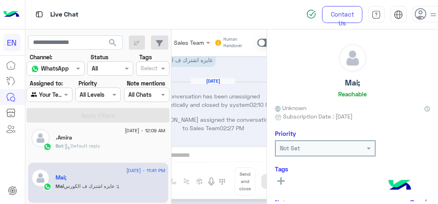
scroll to position [163, 0]
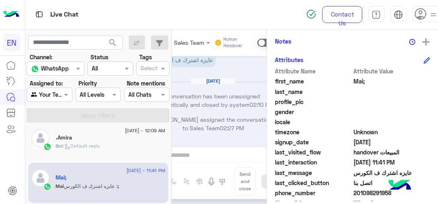
click at [366, 194] on span "201098291958" at bounding box center [391, 192] width 77 height 8
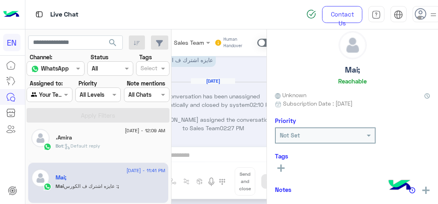
scroll to position [0, 0]
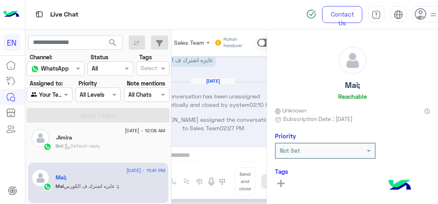
click at [282, 184] on icon at bounding box center [280, 183] width 7 height 7
click at [292, 193] on ng-select at bounding box center [301, 187] width 52 height 18
click at [293, 186] on input "text" at bounding box center [291, 185] width 25 height 8
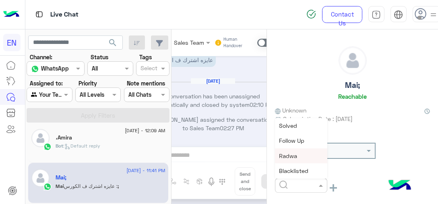
scroll to position [40, 0]
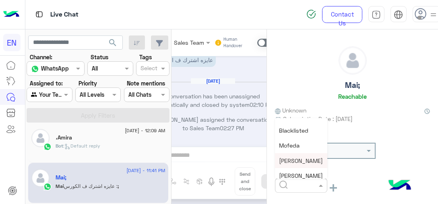
click at [299, 165] on div "[PERSON_NAME]" at bounding box center [301, 160] width 52 height 15
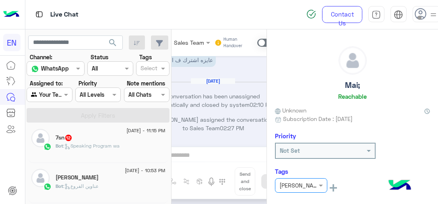
scroll to position [567, 0]
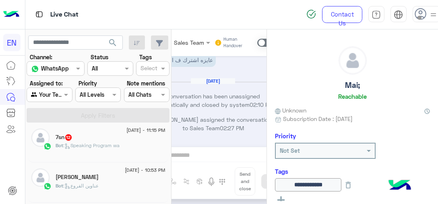
click at [113, 178] on div "[PERSON_NAME]" at bounding box center [111, 177] width 110 height 8
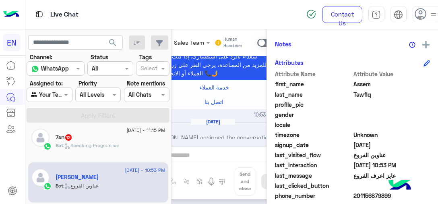
scroll to position [161, 0]
click at [371, 191] on span "201156879899" at bounding box center [391, 195] width 77 height 8
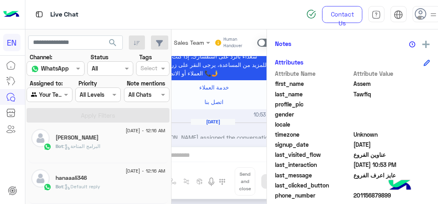
scroll to position [366, 0]
click at [93, 187] on span ": البرامج المتاحة" at bounding box center [81, 186] width 37 height 6
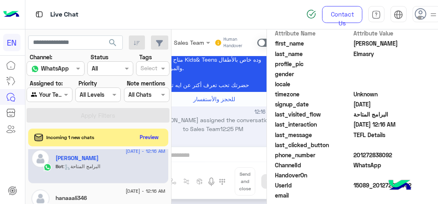
scroll to position [406, 0]
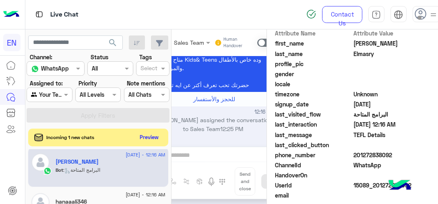
click at [126, 178] on div "Bot : البرامج المتاحة" at bounding box center [111, 173] width 110 height 14
click at [368, 156] on span "201272838092" at bounding box center [391, 155] width 77 height 8
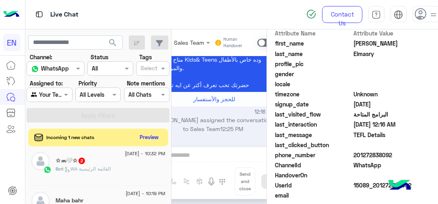
scroll to position [648, 0]
click at [115, 174] on div "Bot : اسعار الإشتراكاتWA" at bounding box center [111, 172] width 110 height 14
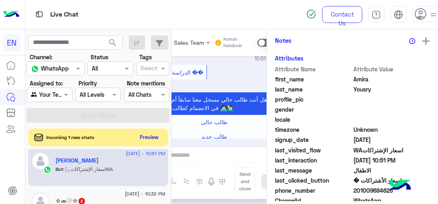
scroll to position [533, 0]
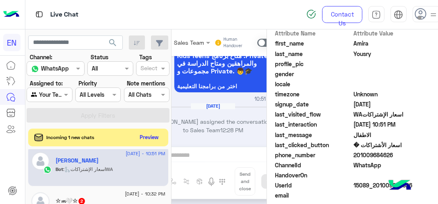
click at [383, 154] on span "201009684626" at bounding box center [391, 155] width 77 height 8
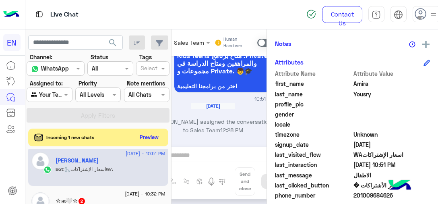
drag, startPoint x: 383, startPoint y: 154, endPoint x: 97, endPoint y: 175, distance: 287.0
click at [97, 175] on div "Bot : اسعار الإشتراكاتWA" at bounding box center [111, 172] width 110 height 14
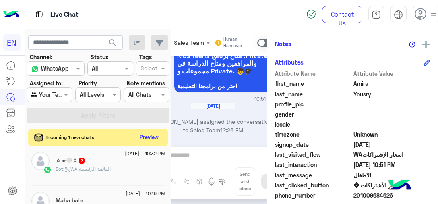
scroll to position [728, 0]
drag, startPoint x: 97, startPoint y: 170, endPoint x: 398, endPoint y: 172, distance: 301.1
click at [97, 170] on p "Bot : handover المبيعات" at bounding box center [83, 168] width 55 height 7
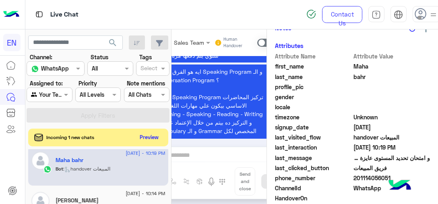
scroll to position [917, 0]
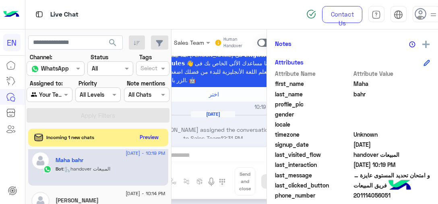
click at [367, 197] on span "201114056051" at bounding box center [391, 195] width 77 height 8
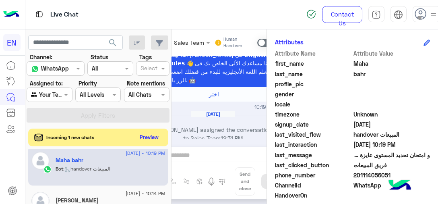
scroll to position [40, 0]
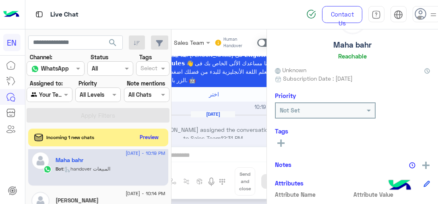
click at [285, 141] on button at bounding box center [281, 143] width 12 height 10
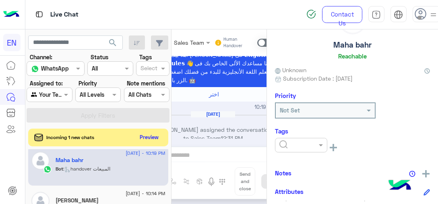
click at [285, 141] on input "text" at bounding box center [291, 145] width 25 height 8
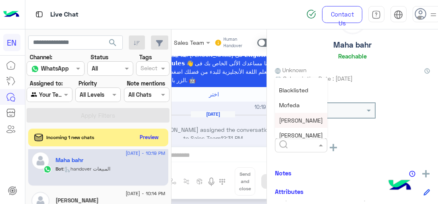
click at [295, 120] on span "[PERSON_NAME]" at bounding box center [301, 120] width 44 height 7
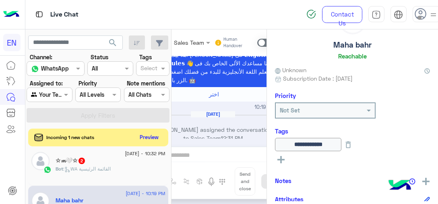
scroll to position [648, 0]
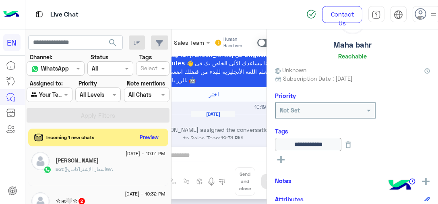
click at [92, 175] on div "Bot : اسعار الإشتراكاتWA" at bounding box center [111, 172] width 110 height 14
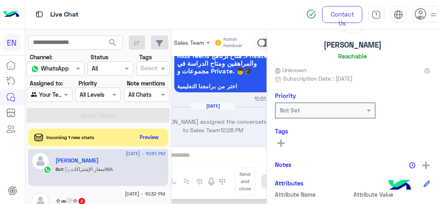
scroll to position [201, 0]
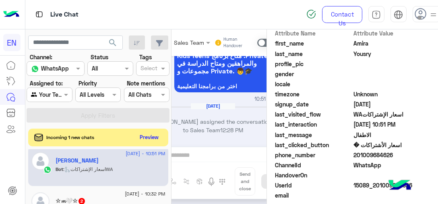
click at [361, 151] on span "201009684626" at bounding box center [391, 155] width 77 height 8
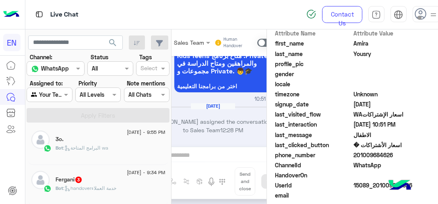
scroll to position [4, 0]
click at [93, 150] on div "Bot : اونلاين تيم" at bounding box center [111, 151] width 110 height 14
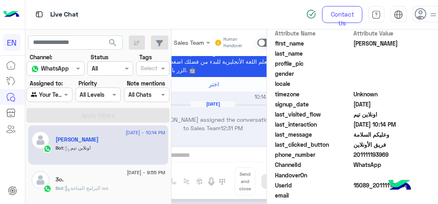
scroll to position [410, 0]
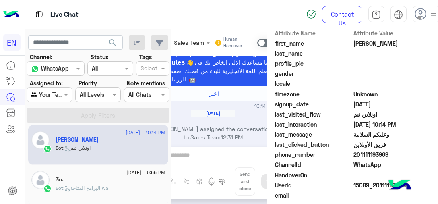
click at [380, 151] on span "201111193969" at bounding box center [391, 154] width 77 height 8
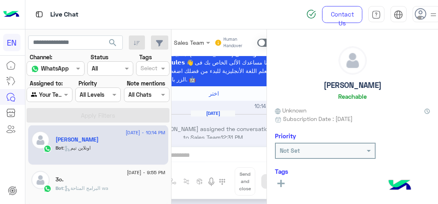
click at [279, 186] on icon at bounding box center [280, 183] width 7 height 7
click at [295, 154] on div "Not Set" at bounding box center [290, 150] width 20 height 8
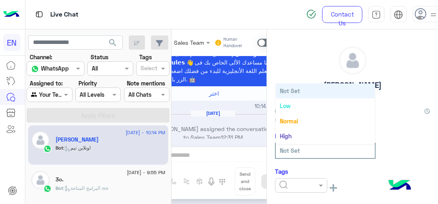
click at [293, 183] on input "text" at bounding box center [291, 185] width 25 height 8
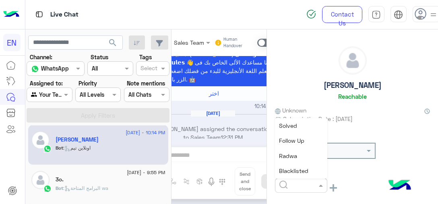
scroll to position [81, 0]
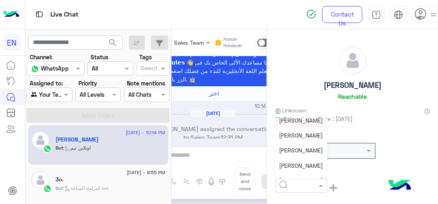
click at [299, 125] on div "[PERSON_NAME]" at bounding box center [301, 120] width 52 height 15
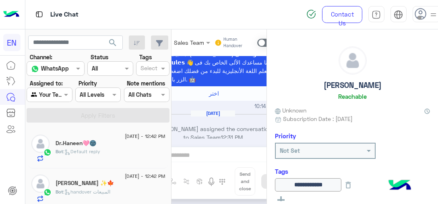
scroll to position [4, 0]
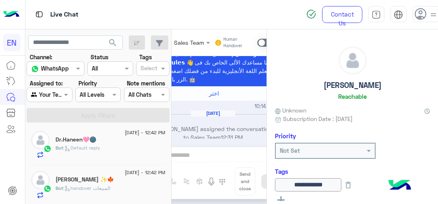
click at [73, 73] on div "Channel WhatsApp" at bounding box center [50, 68] width 47 height 9
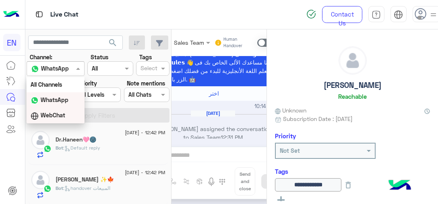
click at [61, 112] on b "WebChat" at bounding box center [53, 114] width 25 height 7
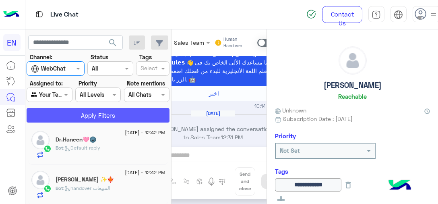
click at [61, 112] on button "Apply Filters" at bounding box center [98, 115] width 143 height 14
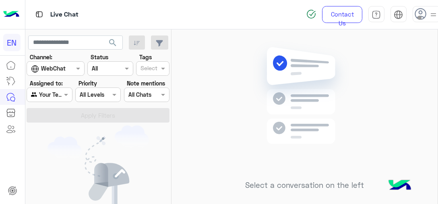
scroll to position [0, 0]
click at [71, 72] on div at bounding box center [55, 68] width 57 height 9
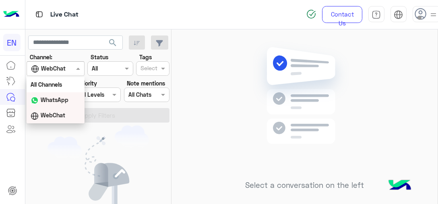
click at [69, 98] on div "WhatsApp" at bounding box center [56, 100] width 58 height 16
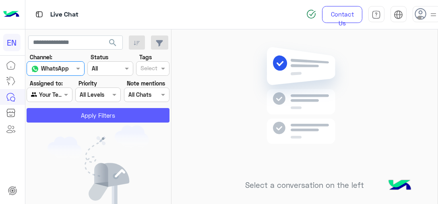
click at [72, 116] on button "Apply Filters" at bounding box center [98, 115] width 143 height 14
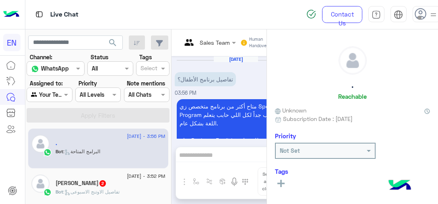
scroll to position [182, 0]
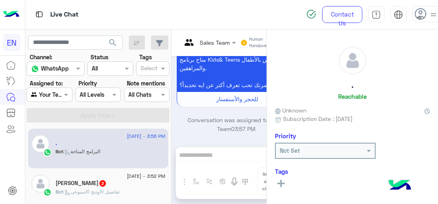
click at [129, 186] on div "[PERSON_NAME] 2" at bounding box center [111, 184] width 110 height 8
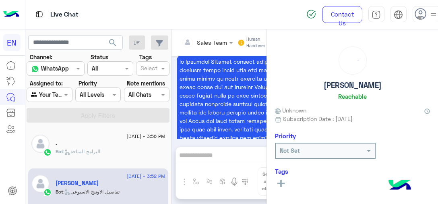
scroll to position [987, 0]
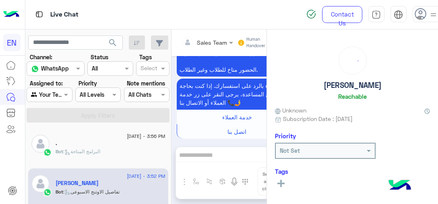
click at [130, 153] on div "Bot : البرامج المتاحة" at bounding box center [111, 155] width 110 height 14
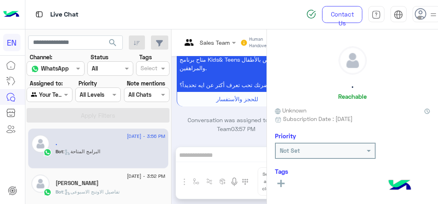
scroll to position [81, 0]
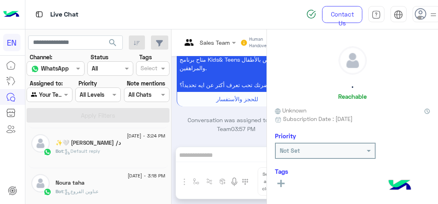
click at [133, 150] on div "Bot : Default reply" at bounding box center [111, 154] width 110 height 14
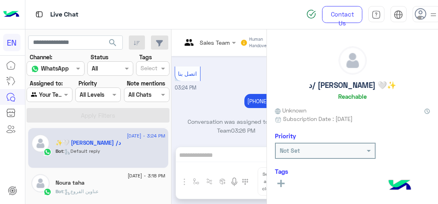
scroll to position [203, 0]
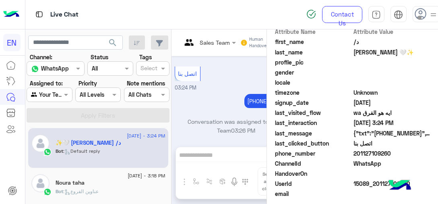
click at [374, 152] on span "201127109260" at bounding box center [391, 153] width 77 height 8
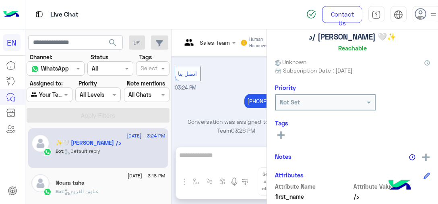
scroll to position [0, 0]
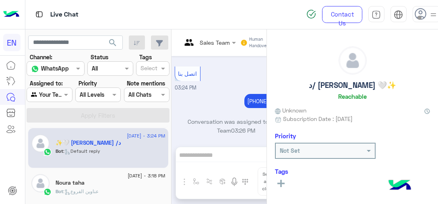
click at [281, 185] on rect at bounding box center [281, 183] width 2 height 7
click at [294, 176] on div "Tags See All" at bounding box center [352, 182] width 155 height 31
click at [294, 184] on input "text" at bounding box center [291, 185] width 25 height 8
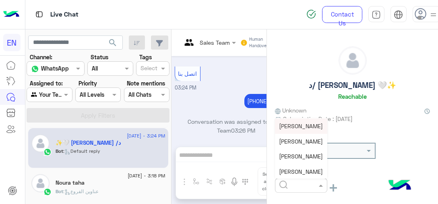
scroll to position [65, 0]
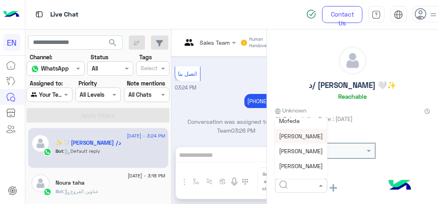
click at [300, 136] on span "[PERSON_NAME]" at bounding box center [301, 135] width 44 height 7
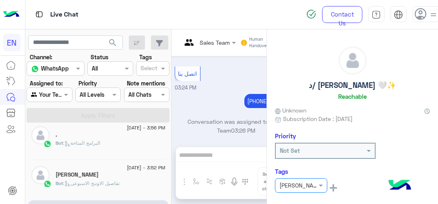
scroll to position [0, 0]
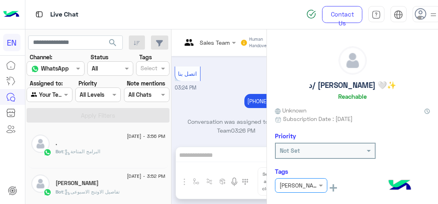
click at [99, 162] on div "[DATE] - 3:56 PM . Bot : البرامج المتاحة" at bounding box center [98, 148] width 140 height 40
click at [98, 152] on span ": البرامج المتاحة" at bounding box center [81, 151] width 37 height 6
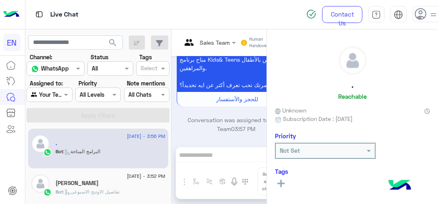
scroll to position [229, 0]
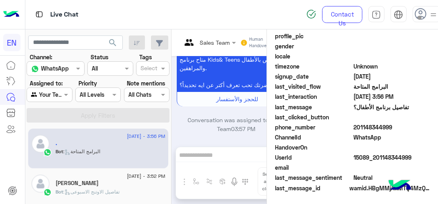
click at [370, 128] on span "201148344999" at bounding box center [391, 127] width 77 height 8
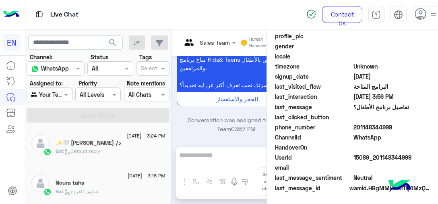
scroll to position [121, 0]
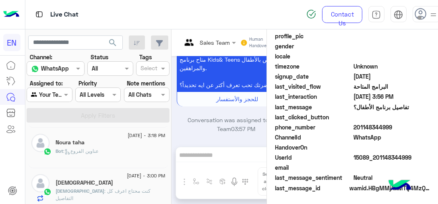
click at [120, 151] on div "Bot : عناوين الفروع" at bounding box center [111, 154] width 110 height 14
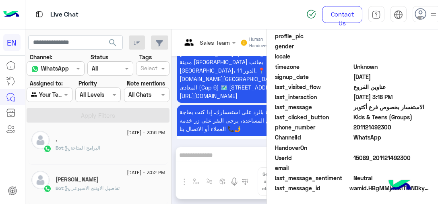
scroll to position [229, 0]
